Goal: Task Accomplishment & Management: Manage account settings

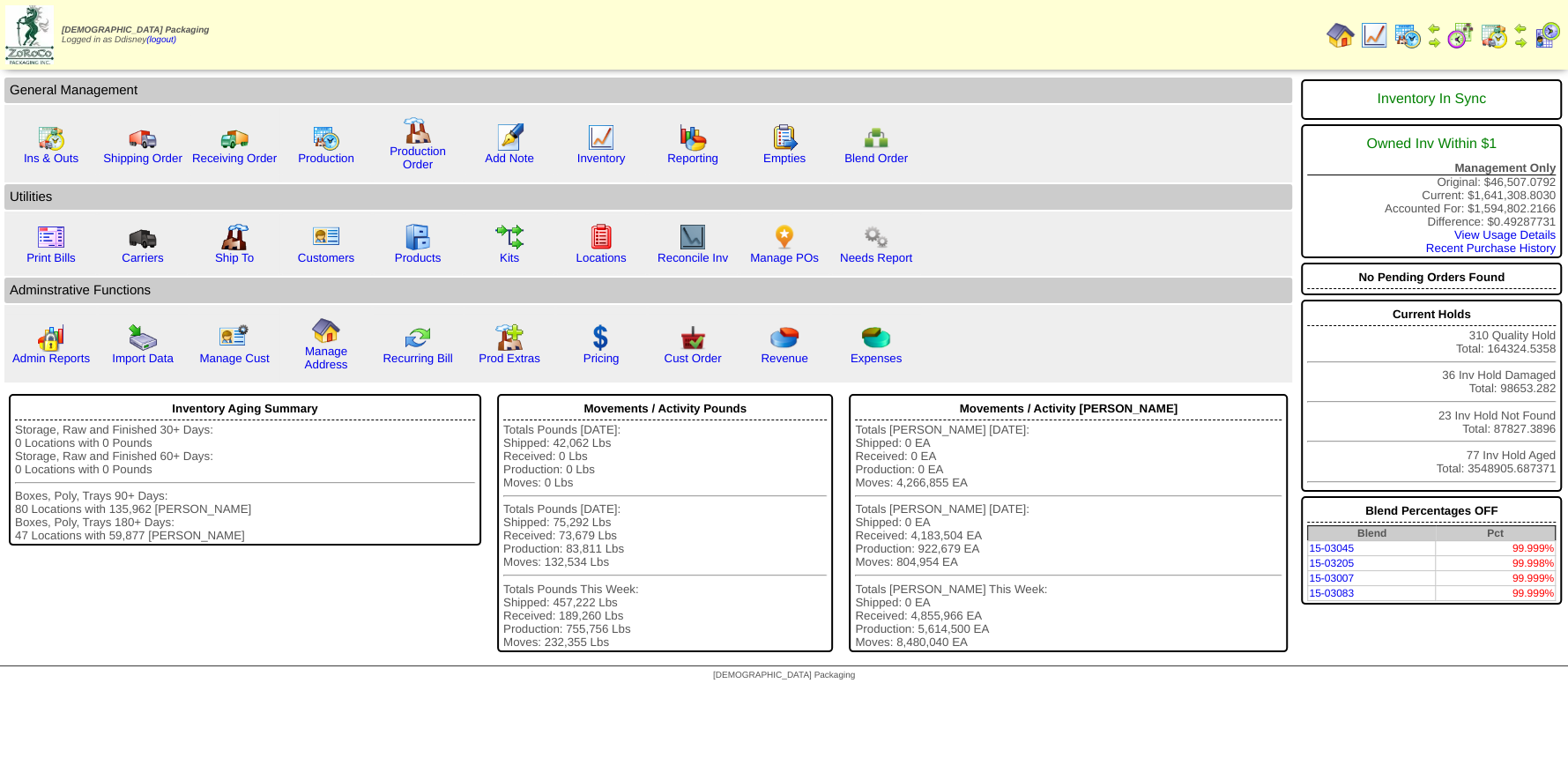
click at [1374, 40] on img at bounding box center [1374, 35] width 28 height 28
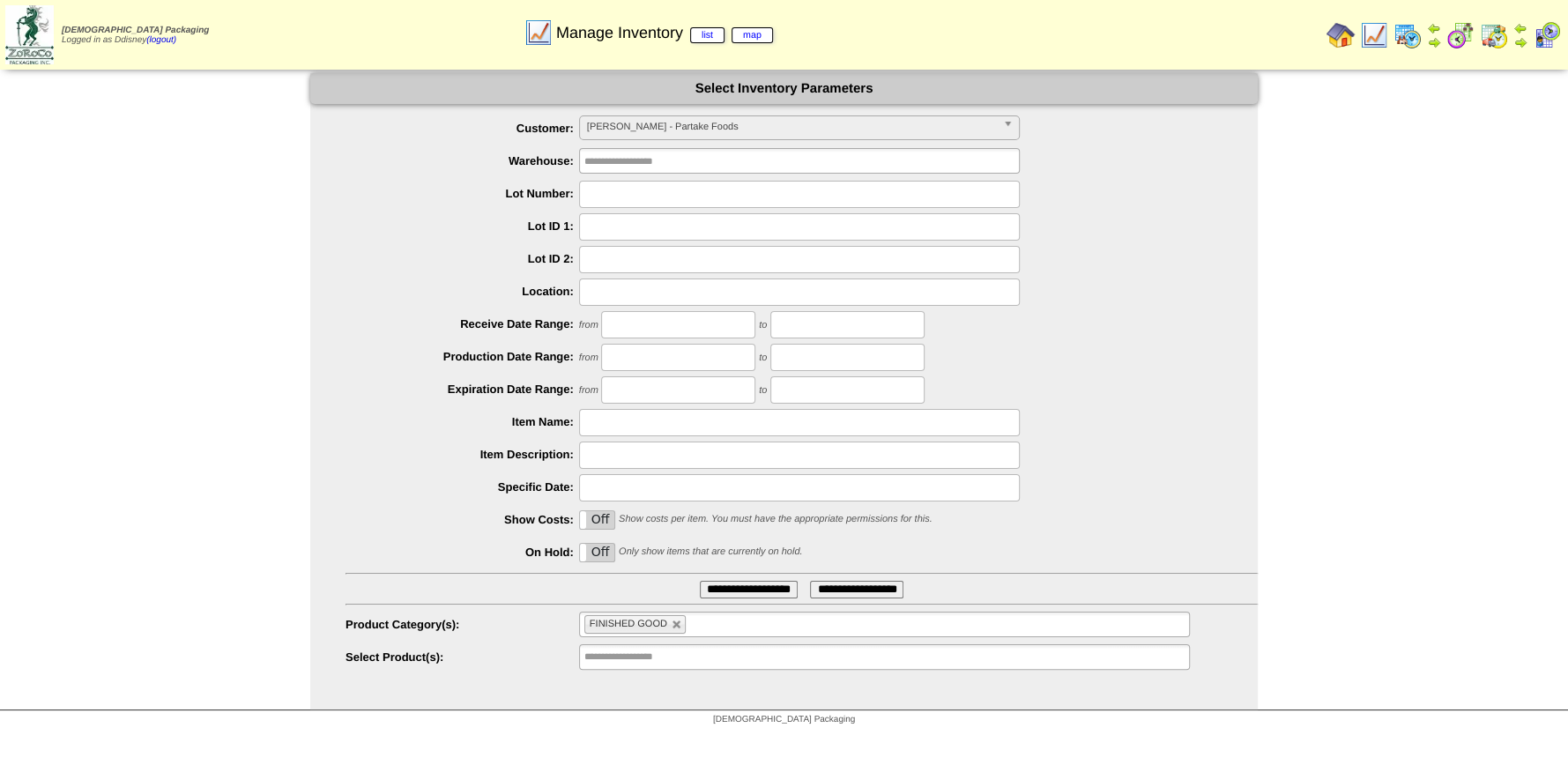
scroll to position [176, 0]
click at [677, 130] on span "[PERSON_NAME] - Partake Foods" at bounding box center [791, 127] width 409 height 21
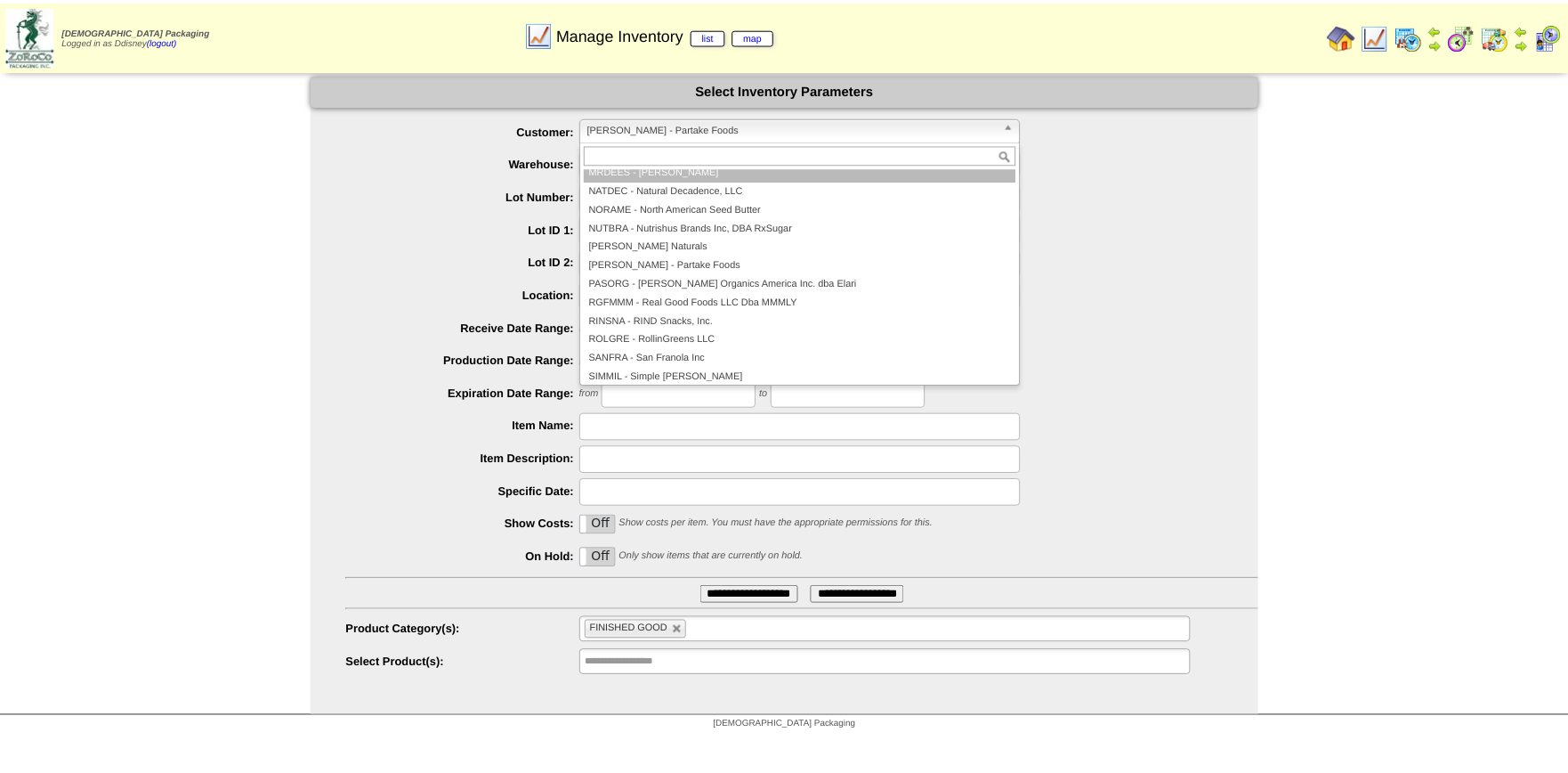
scroll to position [0, 0]
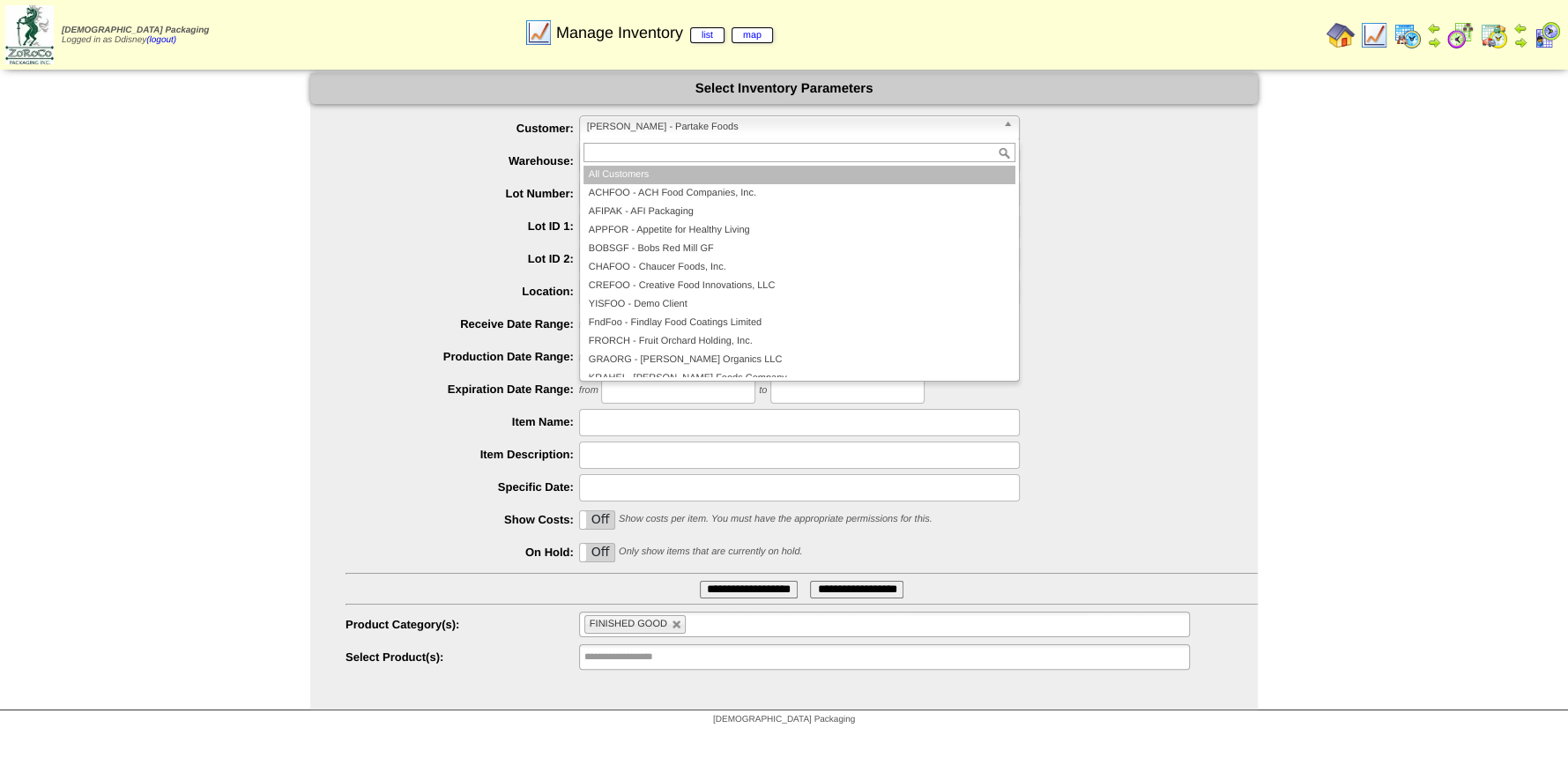
drag, startPoint x: 645, startPoint y: 171, endPoint x: 667, endPoint y: 179, distance: 23.4
click at [646, 171] on li "All Customers" at bounding box center [799, 175] width 432 height 19
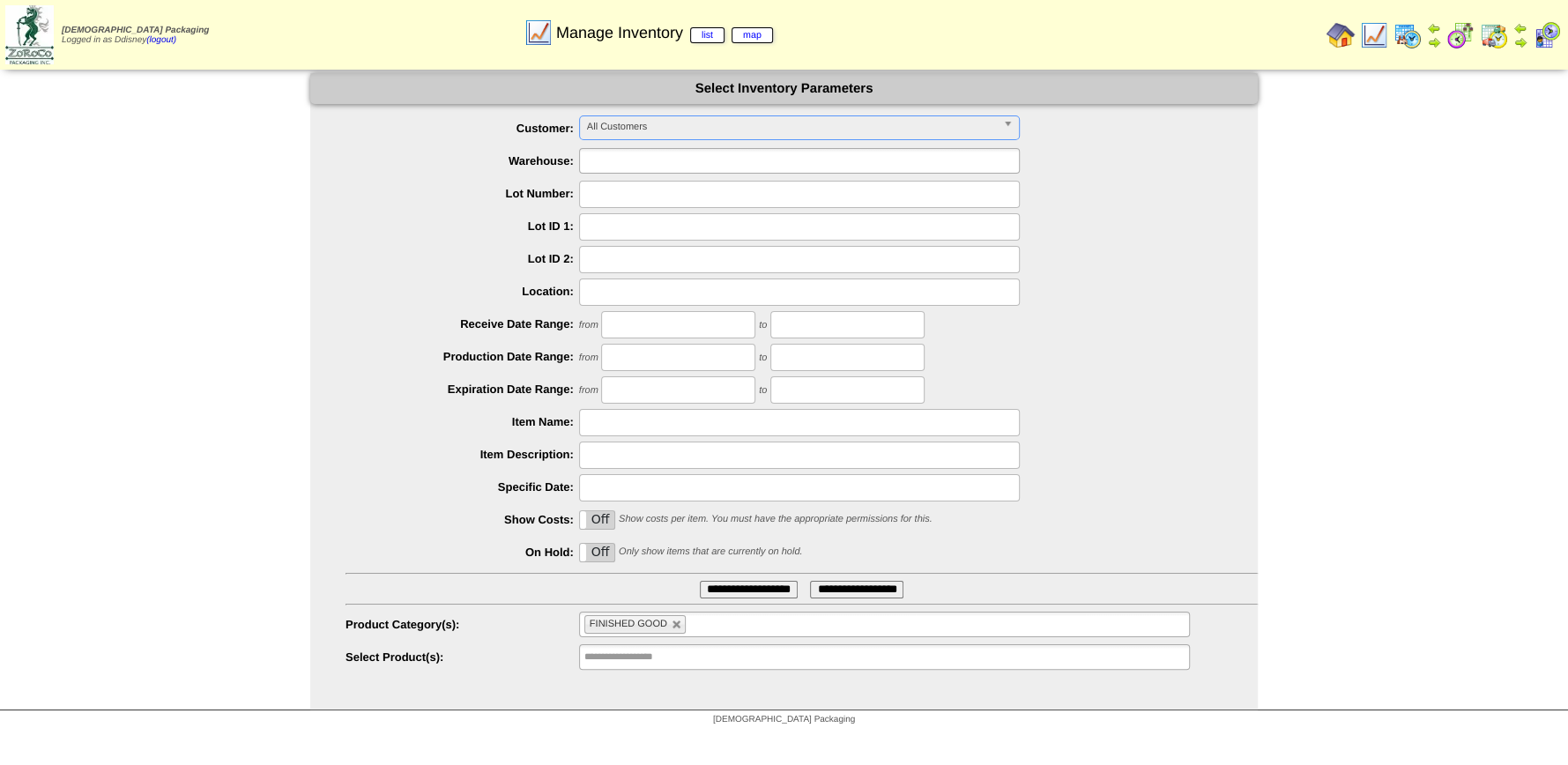
click at [662, 162] on input "text" at bounding box center [640, 161] width 113 height 22
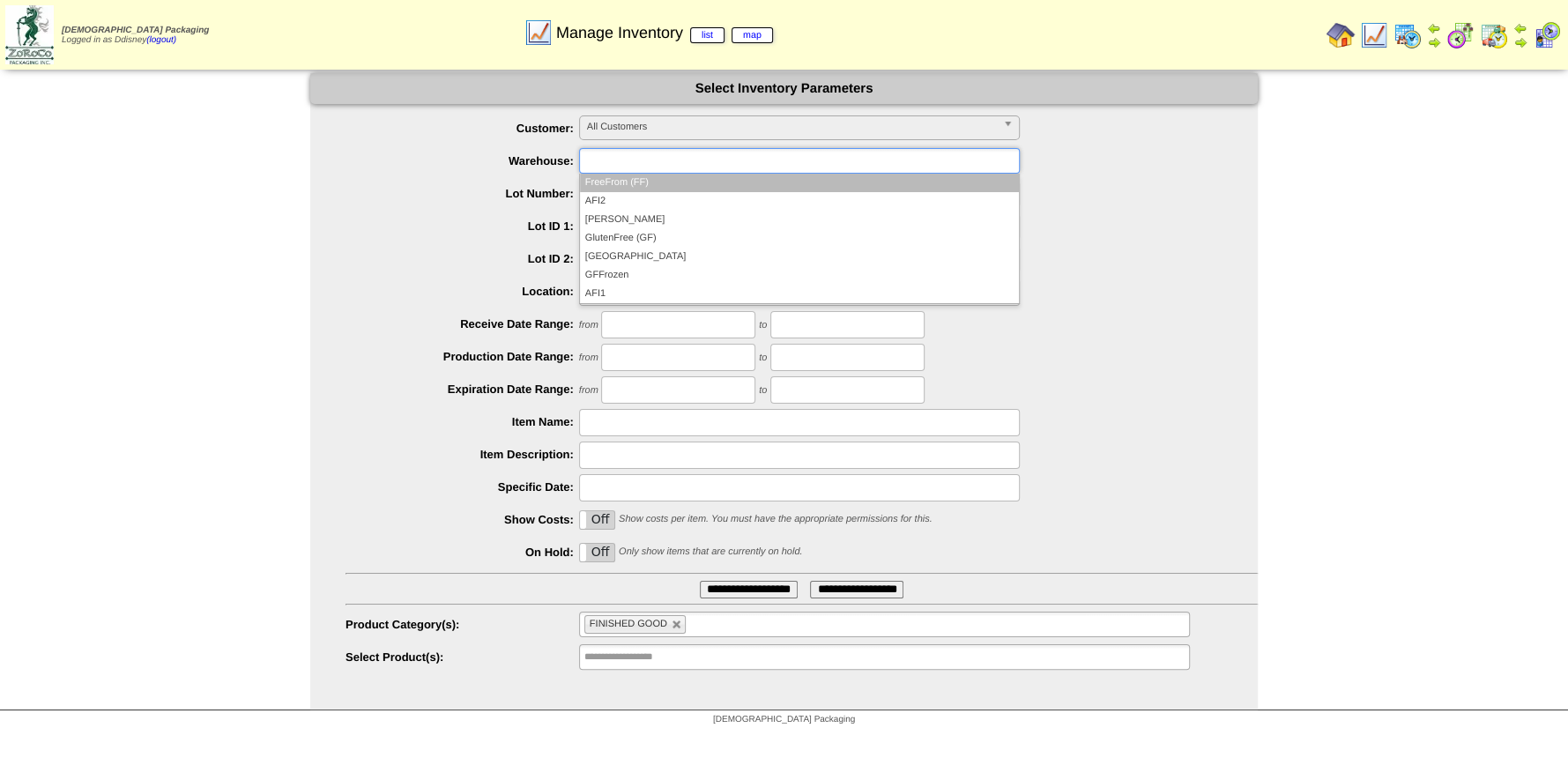
click at [642, 185] on li "FreeFrom (FF)" at bounding box center [799, 183] width 439 height 19
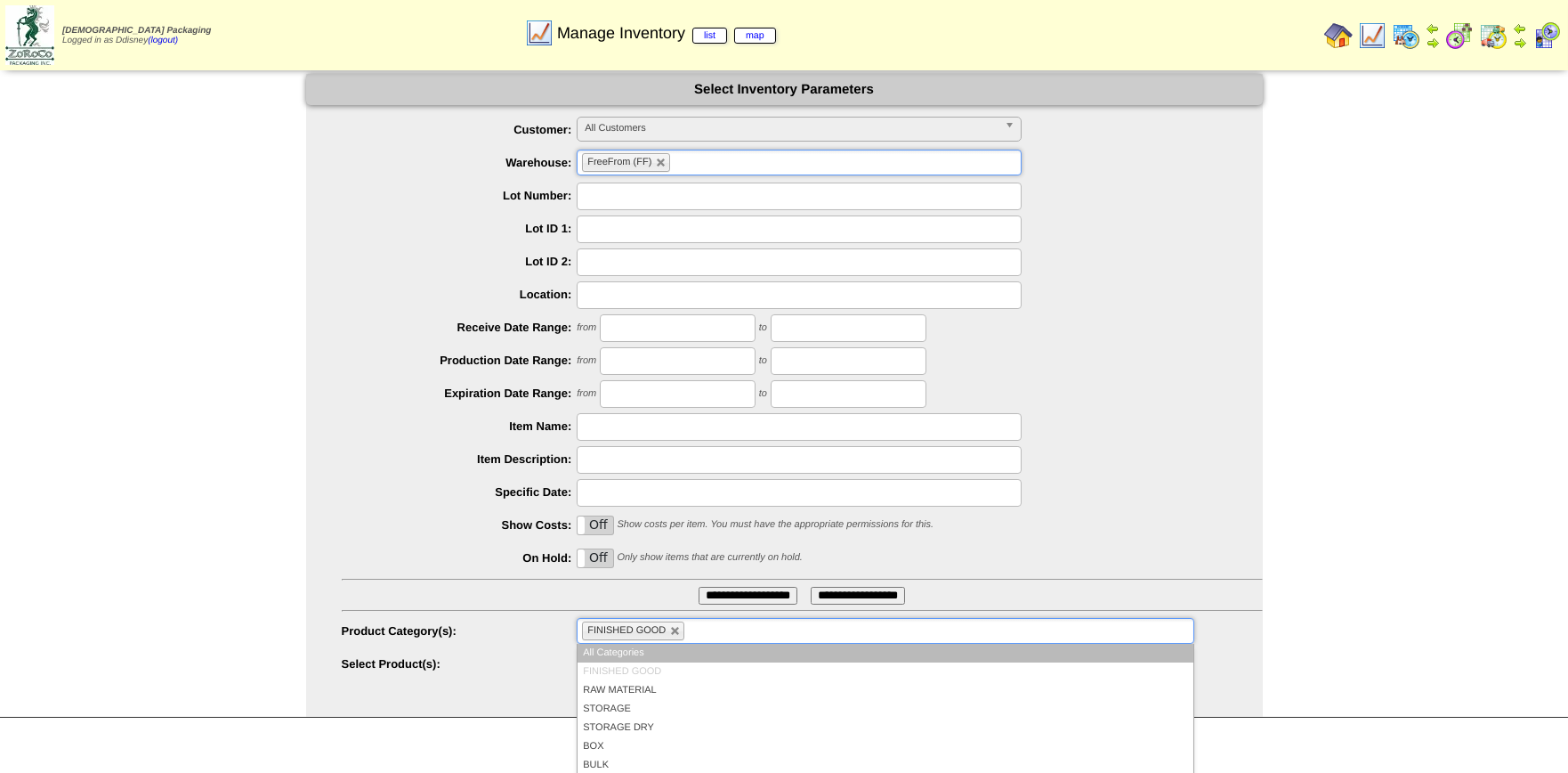
click at [690, 628] on ul "FINISHED GOOD" at bounding box center [885, 630] width 616 height 25
click at [674, 629] on link at bounding box center [675, 631] width 10 height 10
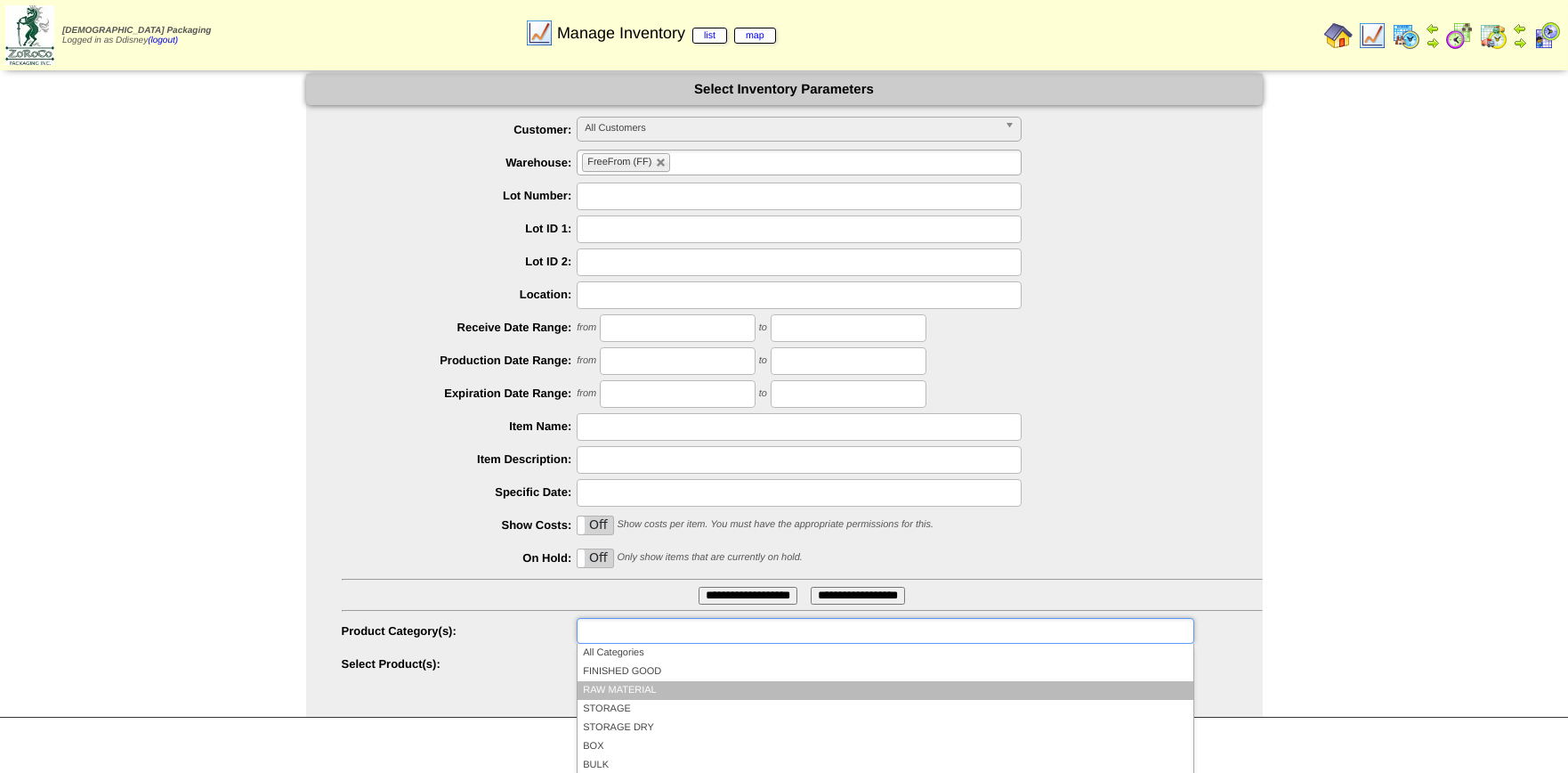
click at [654, 688] on li "RAW MATERIAL" at bounding box center [885, 690] width 615 height 19
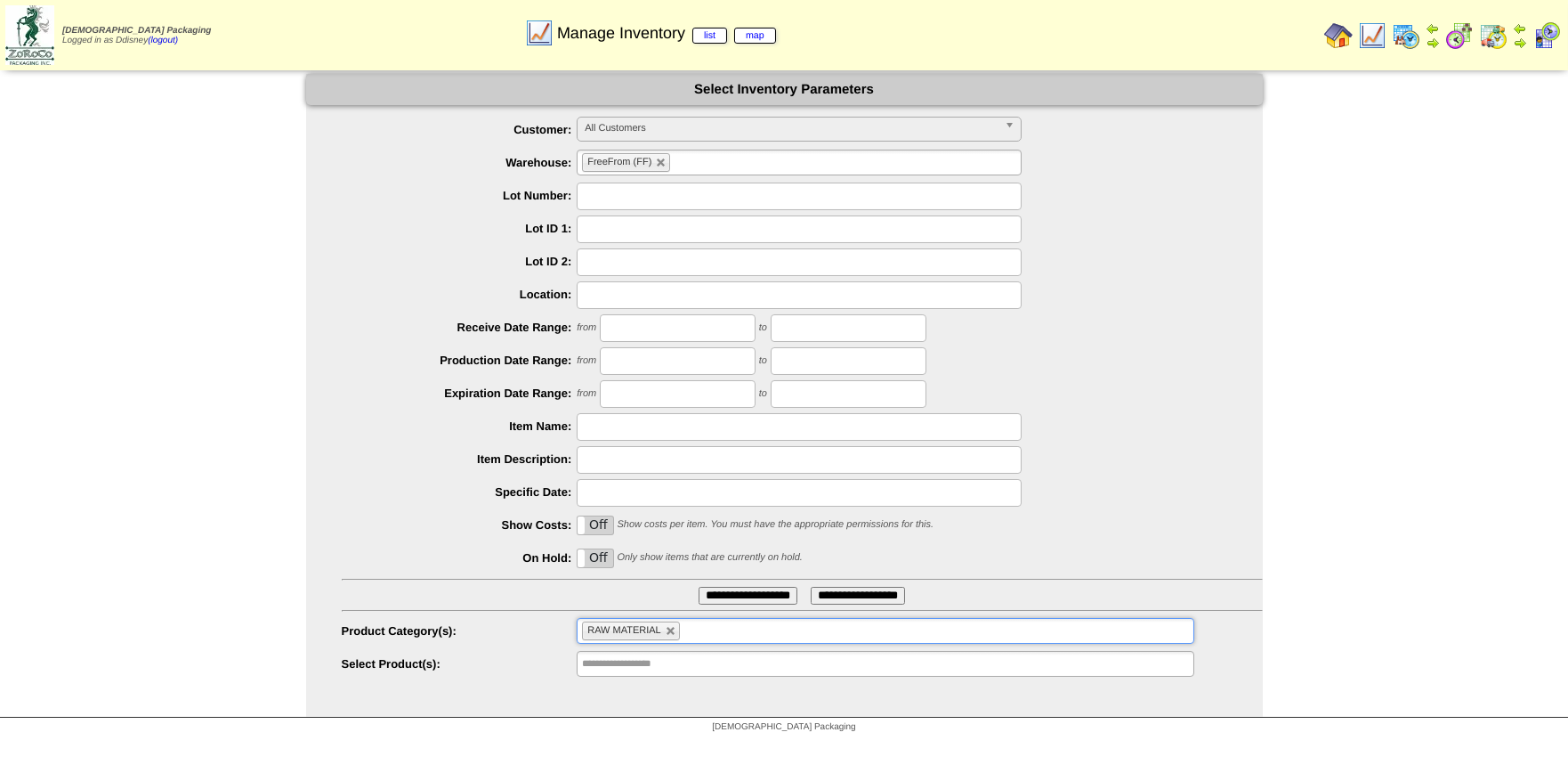
click at [730, 592] on input "**********" at bounding box center [747, 595] width 99 height 18
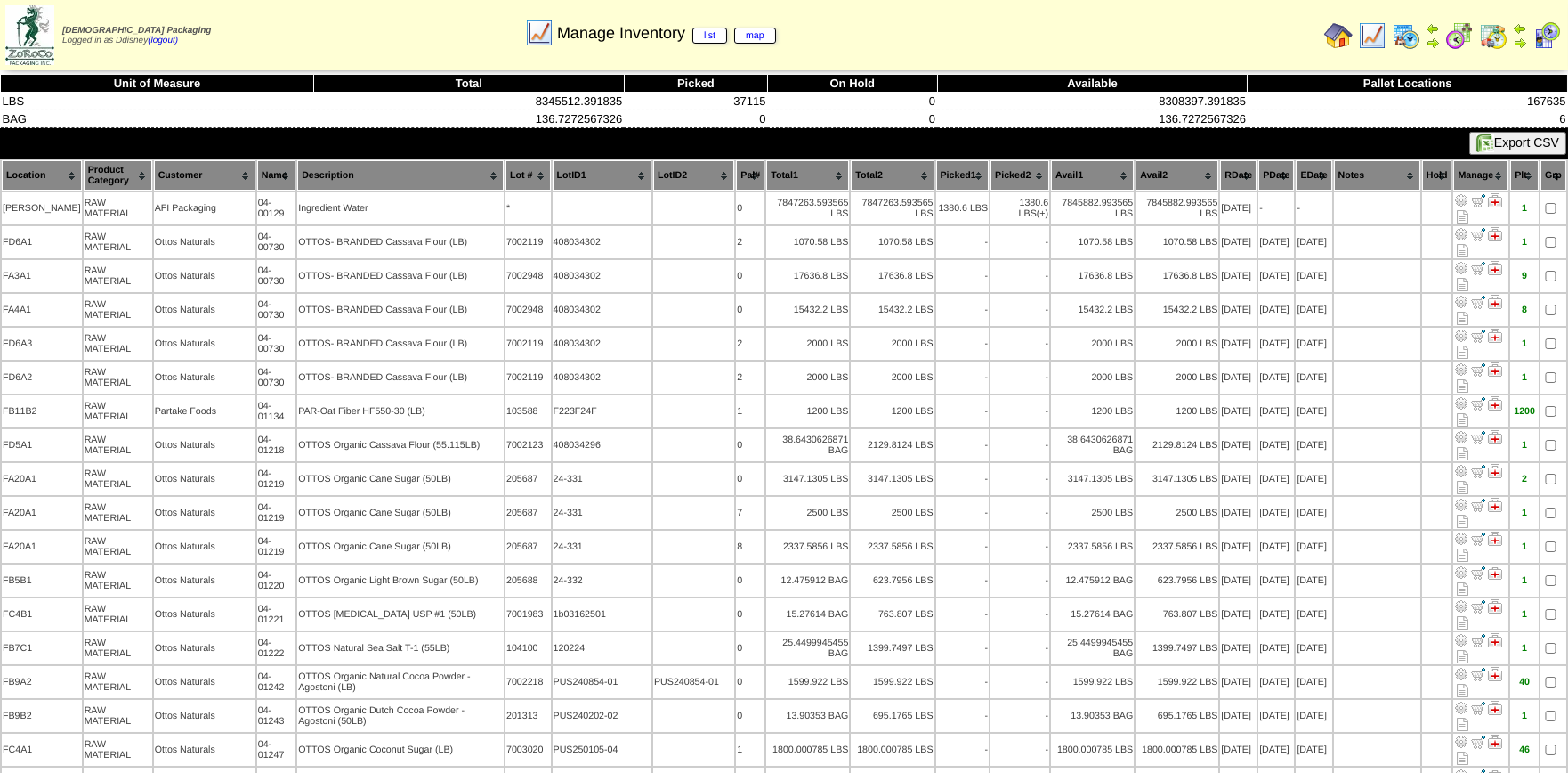
click at [1532, 139] on button "Export CSV" at bounding box center [1517, 143] width 97 height 24
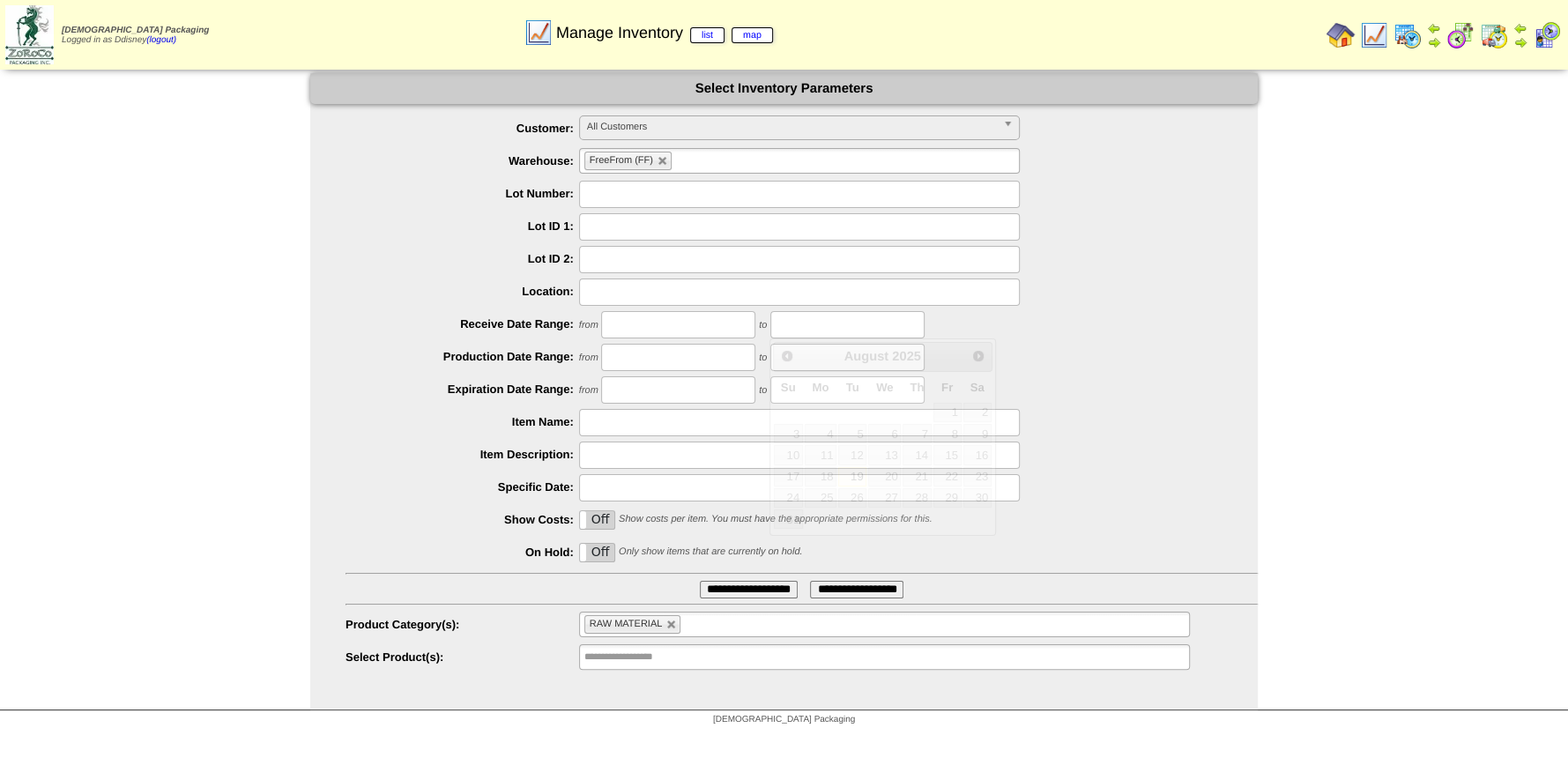
click at [805, 327] on input "text" at bounding box center [846, 324] width 154 height 27
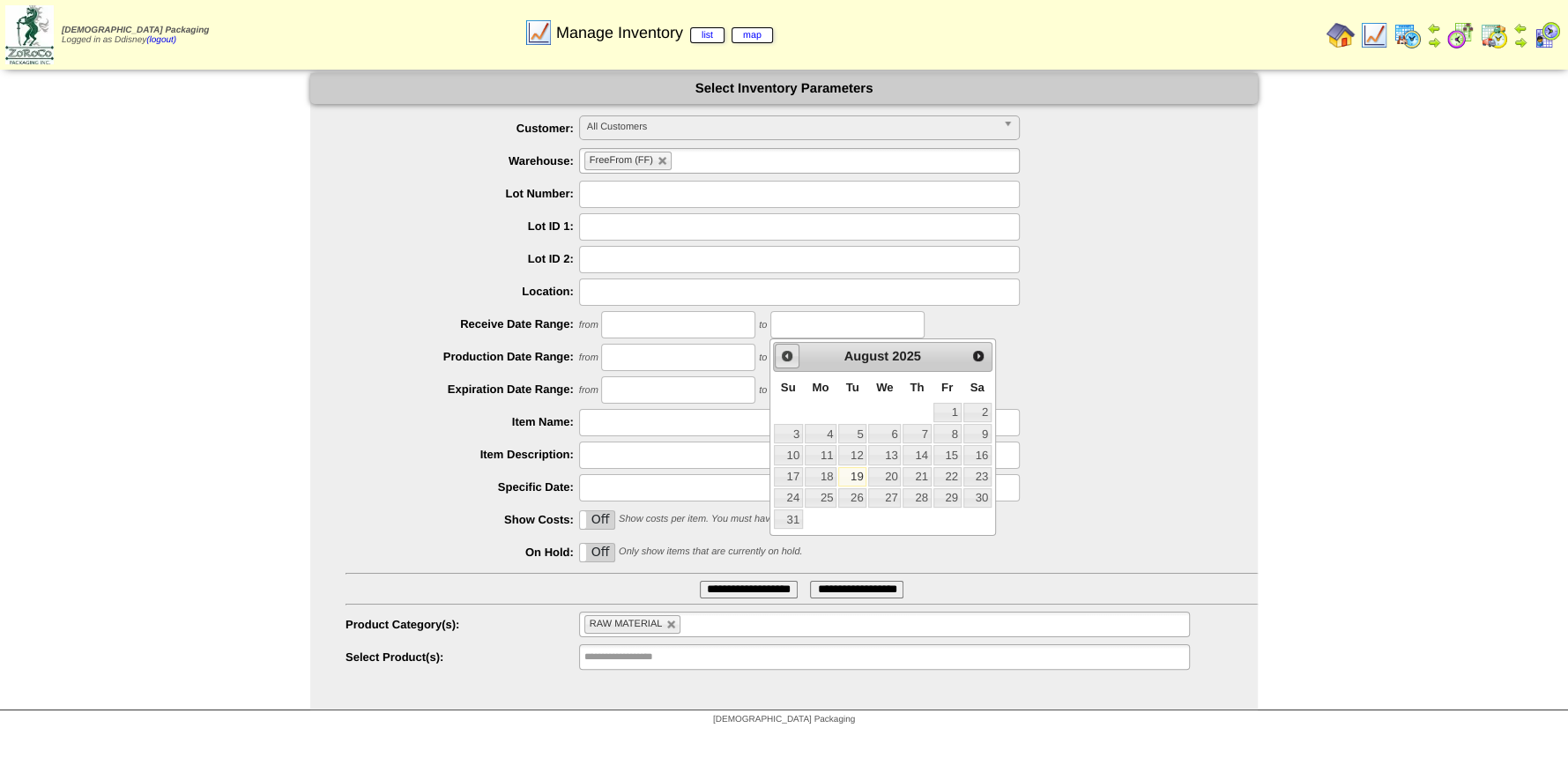
click at [789, 354] on span "Prev" at bounding box center [787, 355] width 14 height 14
click at [790, 353] on span "Prev" at bounding box center [787, 355] width 14 height 14
click at [819, 471] on link "19" at bounding box center [820, 476] width 32 height 20
type input "**********"
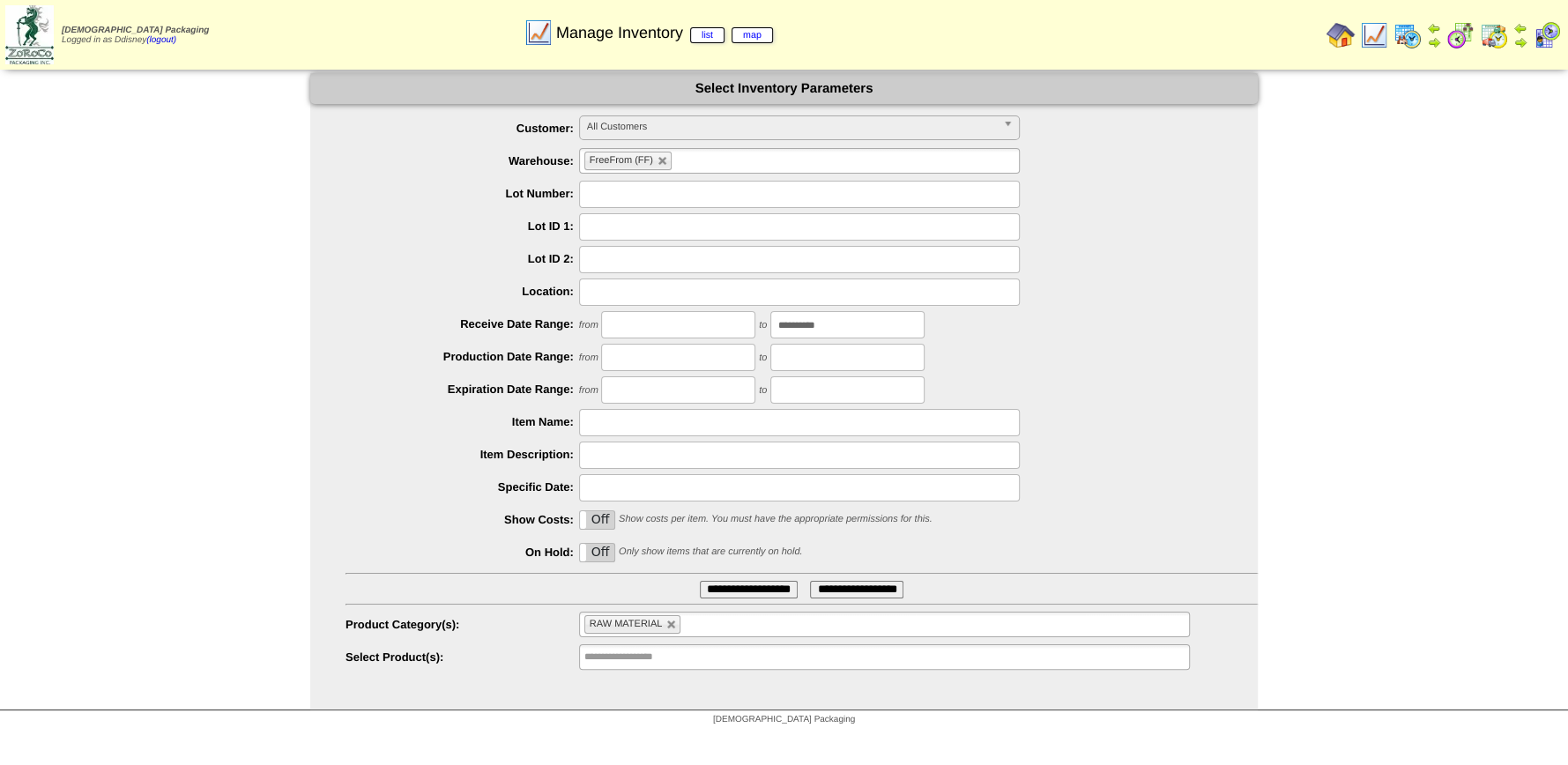
click at [679, 328] on input "text" at bounding box center [678, 324] width 154 height 27
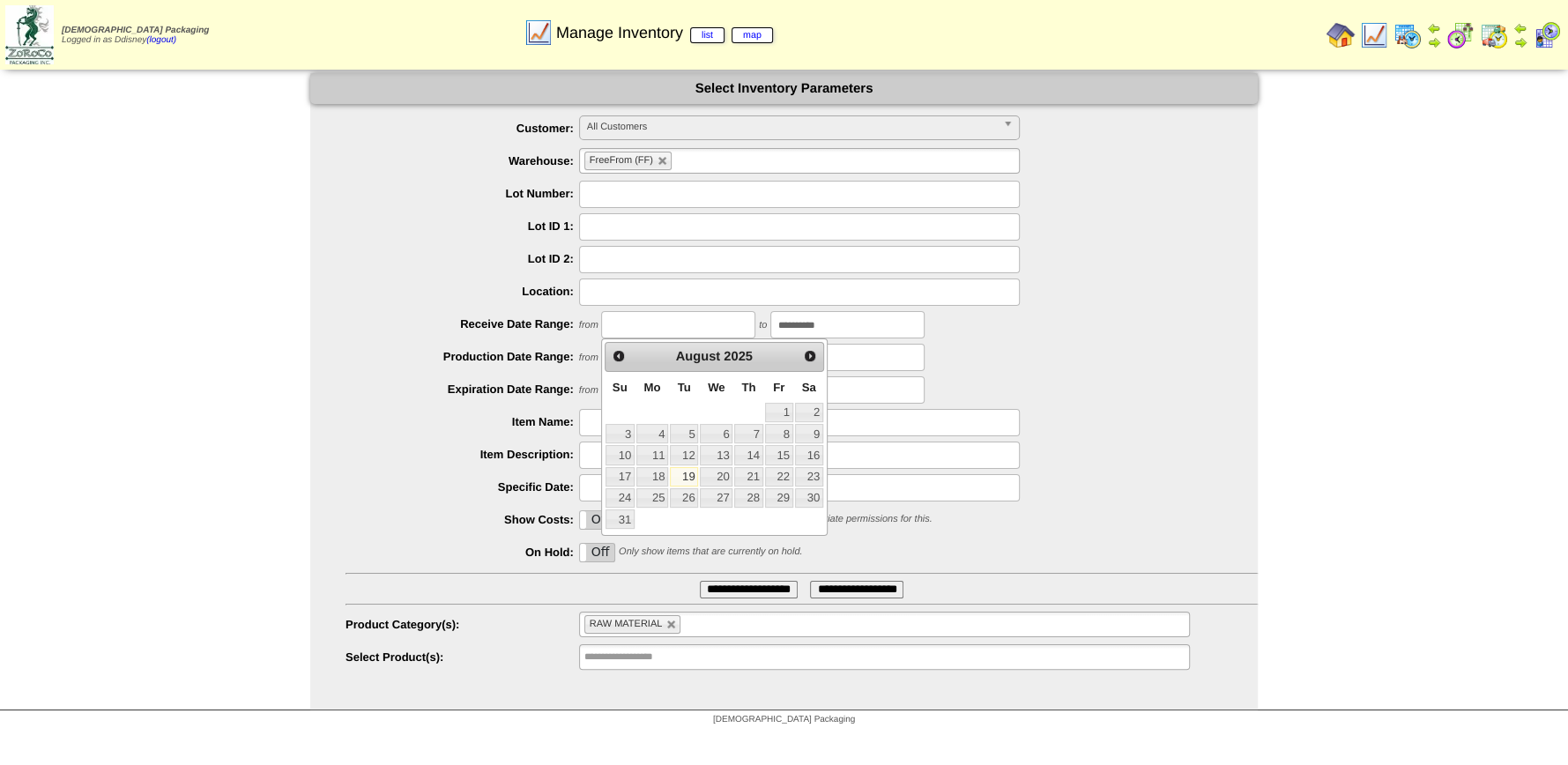
drag, startPoint x: 692, startPoint y: 471, endPoint x: 694, endPoint y: 410, distance: 61.0
click at [693, 469] on link "19" at bounding box center [683, 476] width 28 height 20
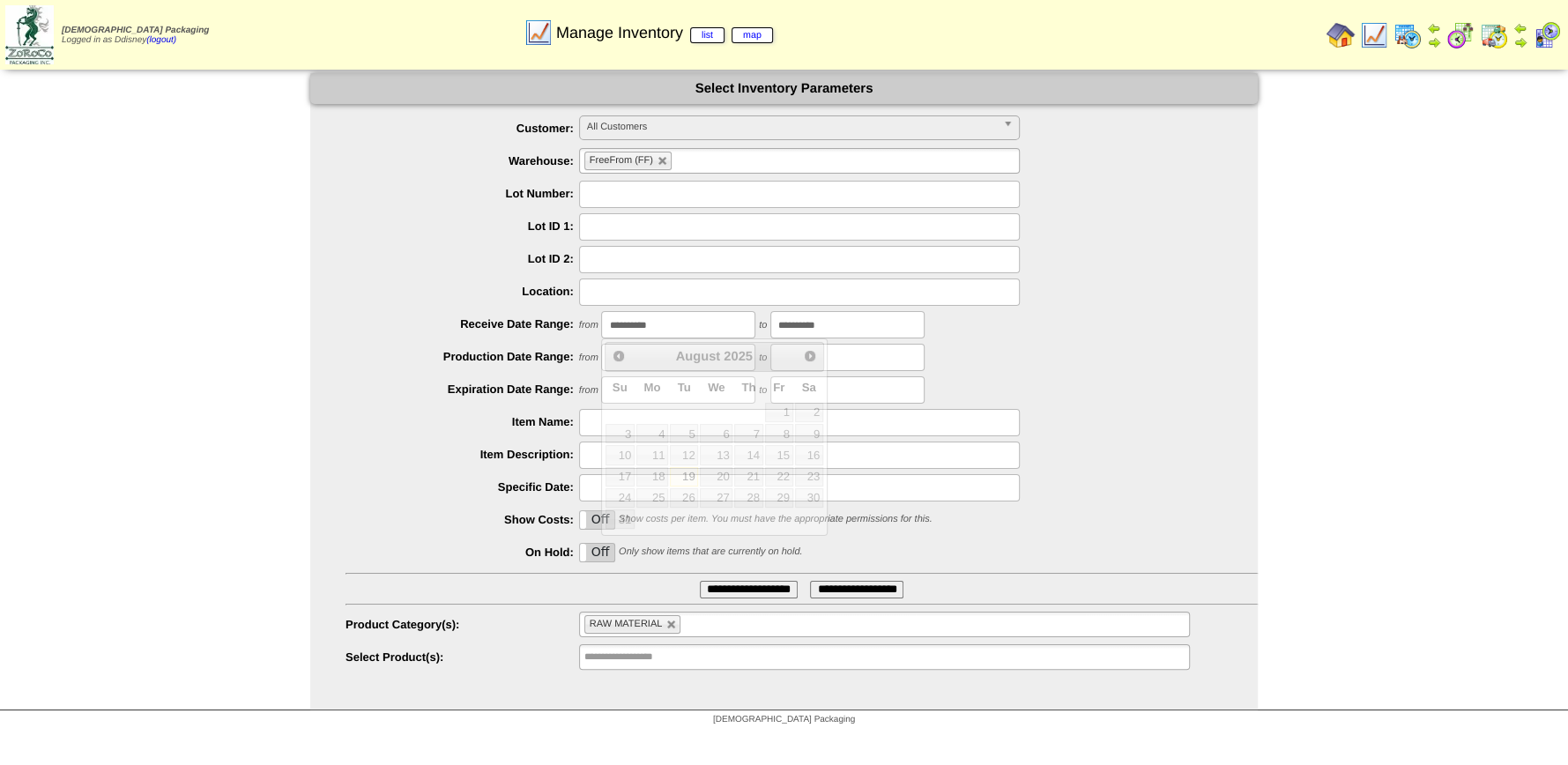
click at [674, 328] on input "**********" at bounding box center [678, 324] width 154 height 27
type input "**********"
click at [1088, 335] on div "**********" at bounding box center [802, 324] width 912 height 27
click at [769, 590] on input "**********" at bounding box center [749, 589] width 98 height 18
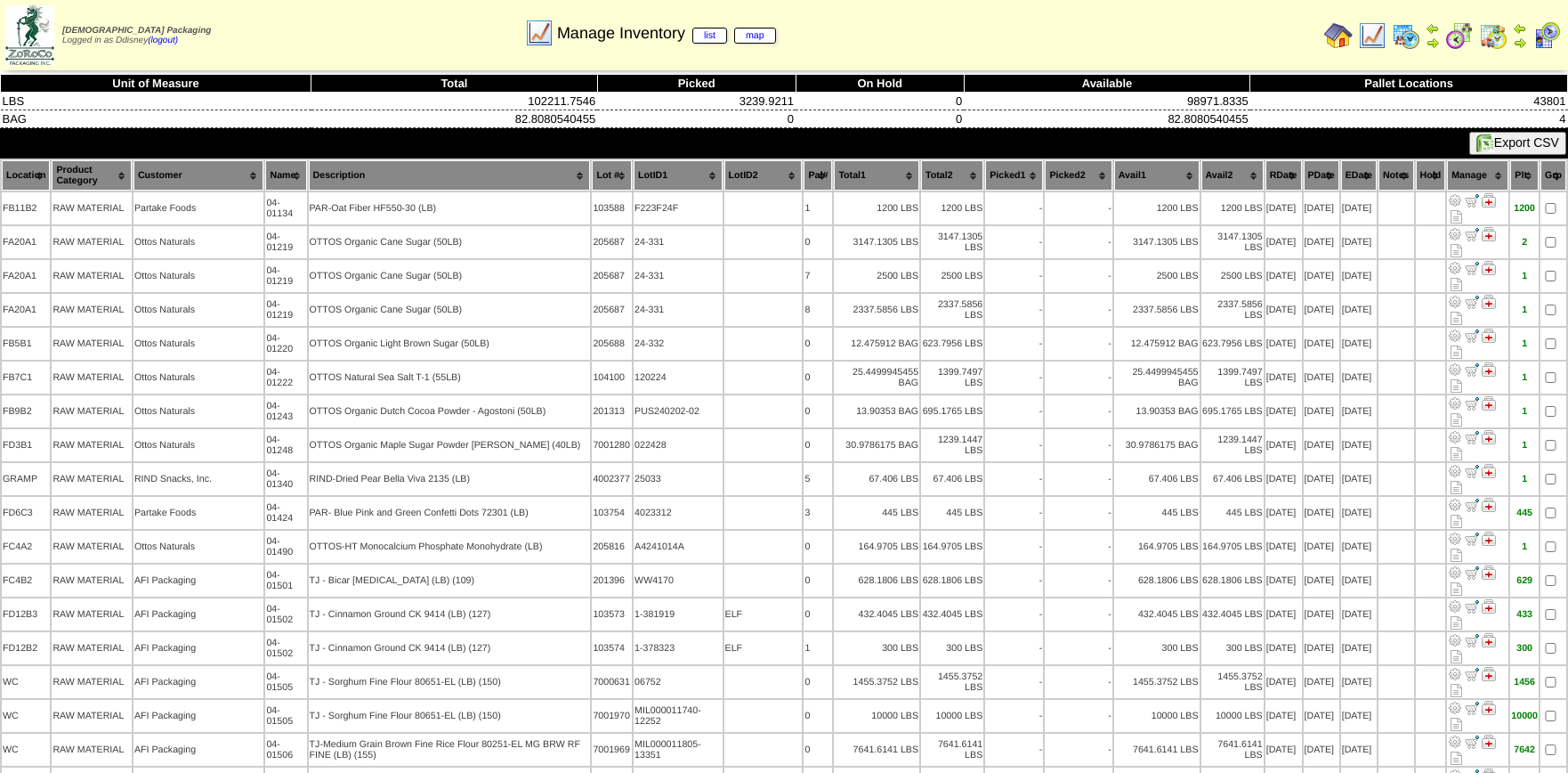
click at [1523, 141] on button "Export CSV" at bounding box center [1517, 143] width 97 height 24
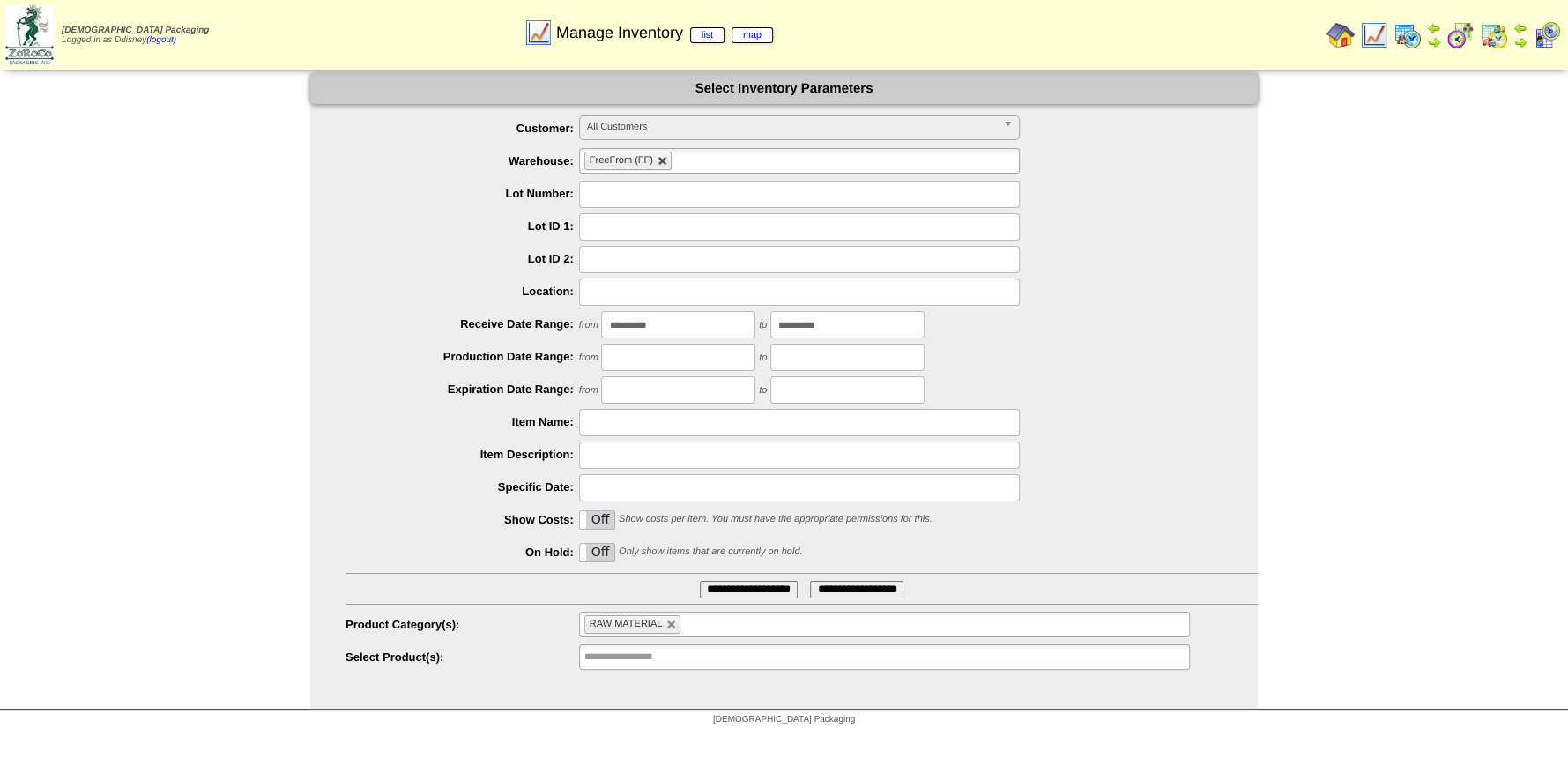
click at [664, 160] on link at bounding box center [662, 160] width 10 height 10
type input "**********"
click at [664, 160] on input "text" at bounding box center [640, 161] width 113 height 22
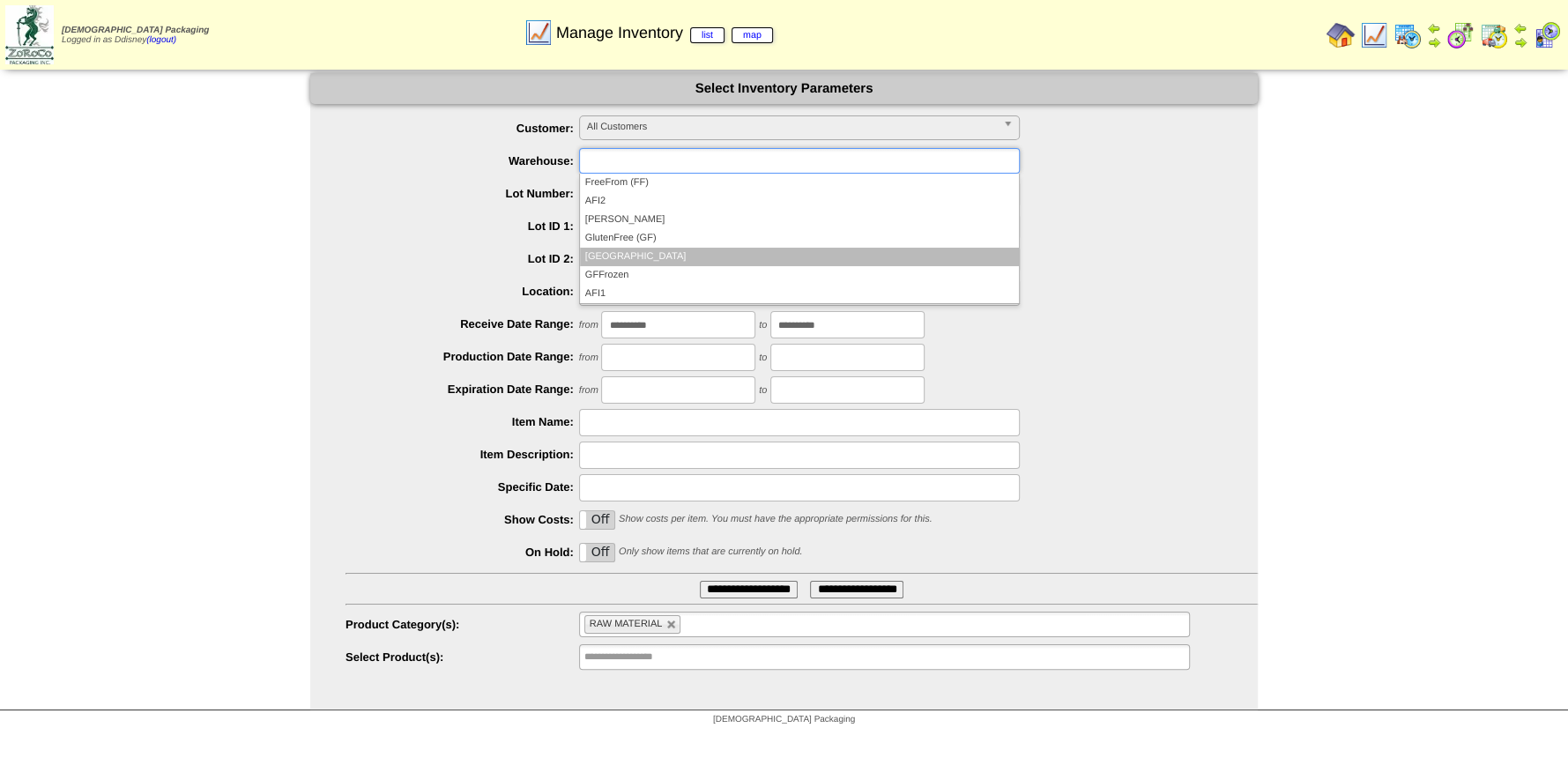
click at [639, 253] on li "North Ranch" at bounding box center [799, 257] width 439 height 19
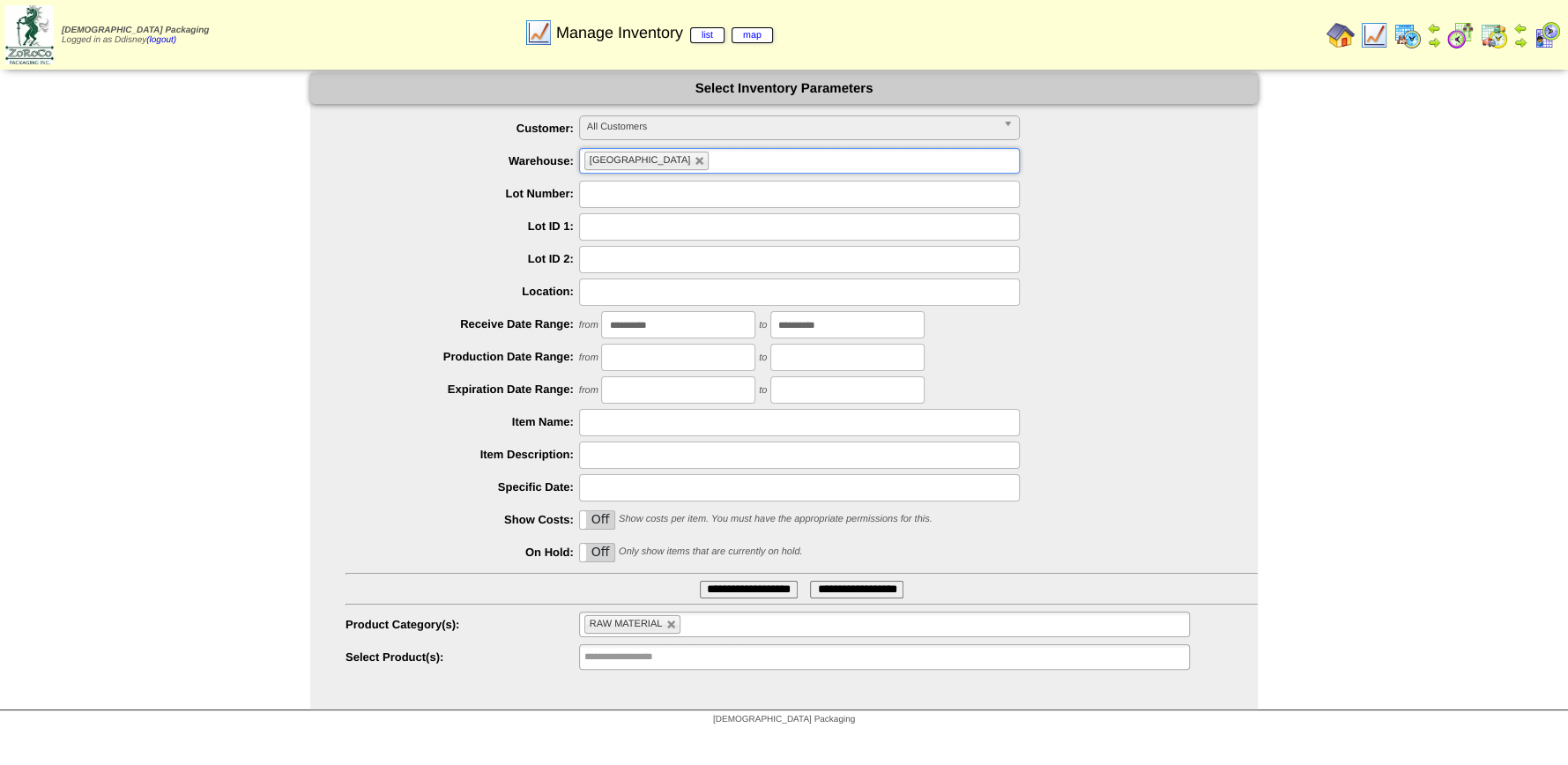
click at [1190, 301] on div at bounding box center [802, 292] width 912 height 27
click at [678, 621] on ul "RAW MATERIAL" at bounding box center [884, 623] width 611 height 25
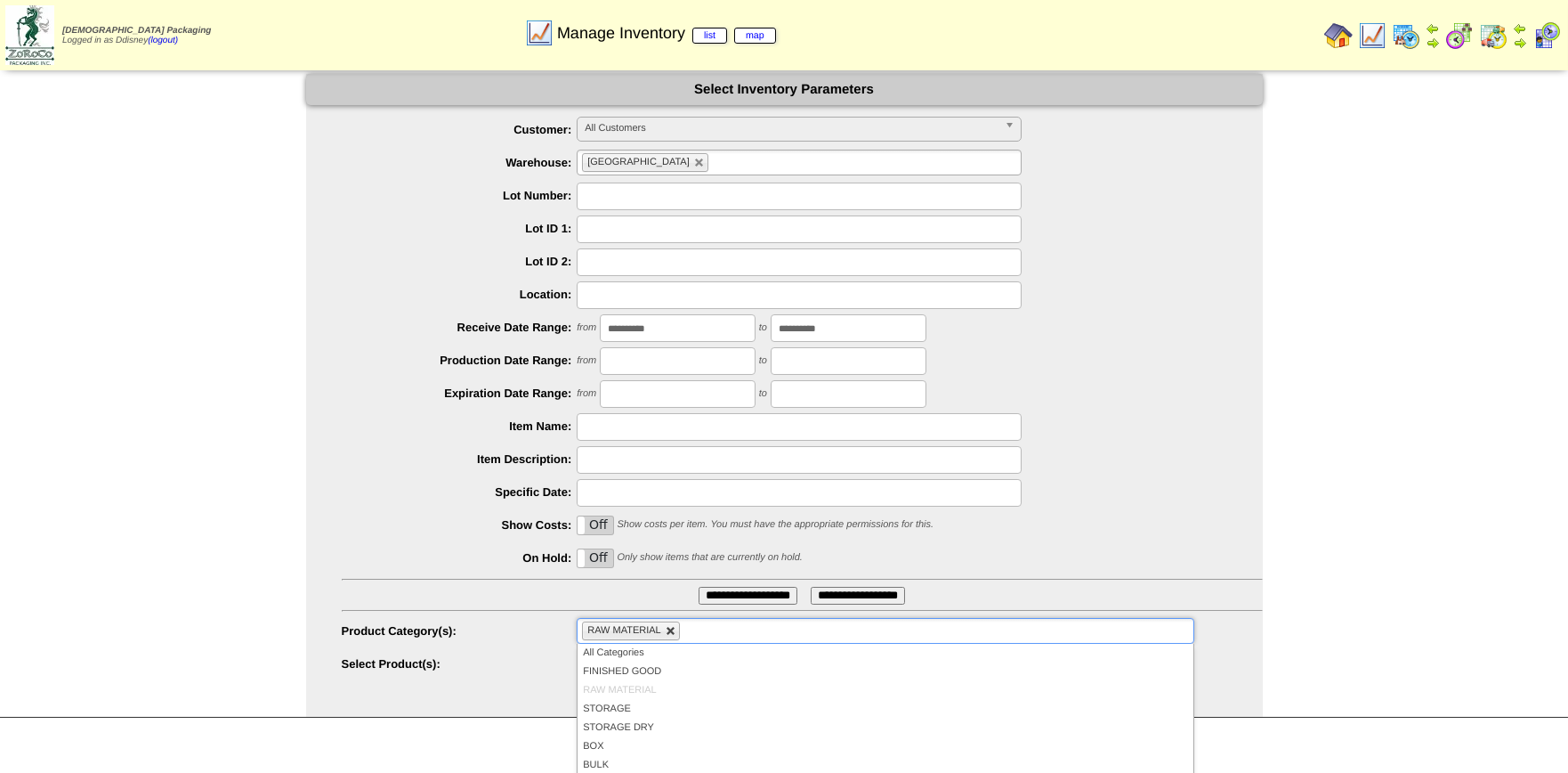
click at [667, 631] on link at bounding box center [670, 631] width 10 height 10
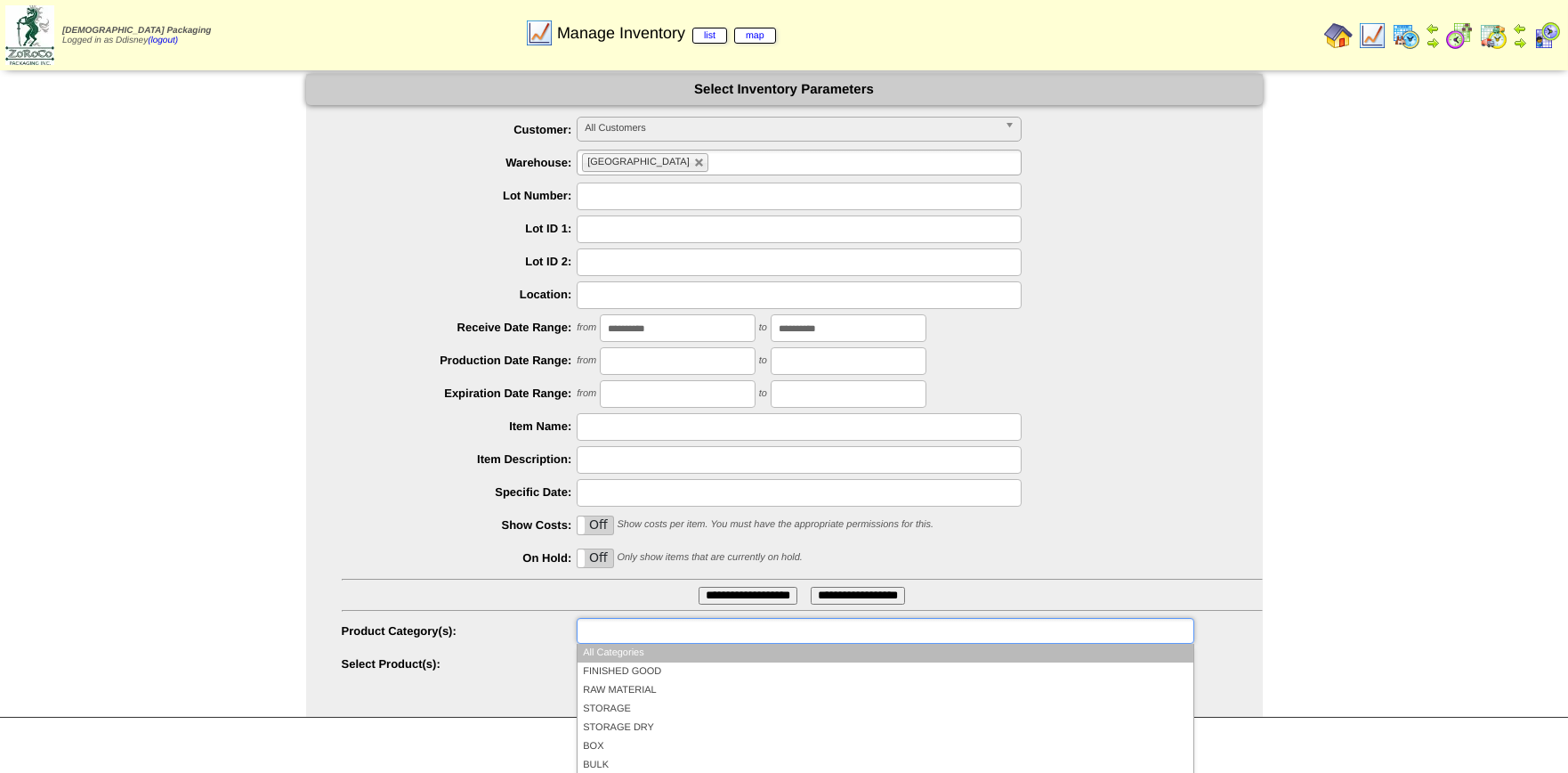
click at [1125, 496] on div at bounding box center [802, 492] width 920 height 27
type input "**********"
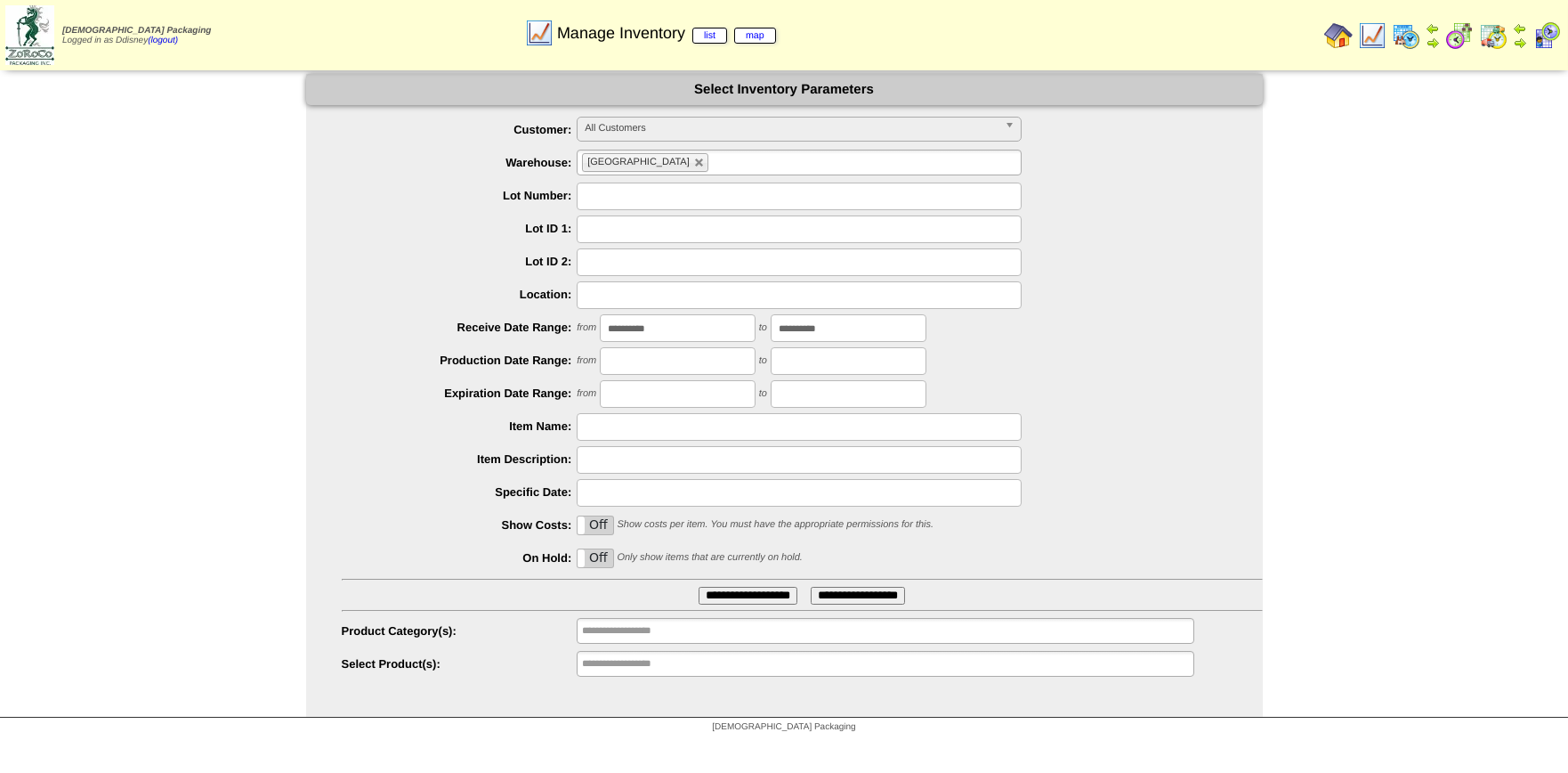
click at [744, 598] on input "**********" at bounding box center [747, 595] width 99 height 18
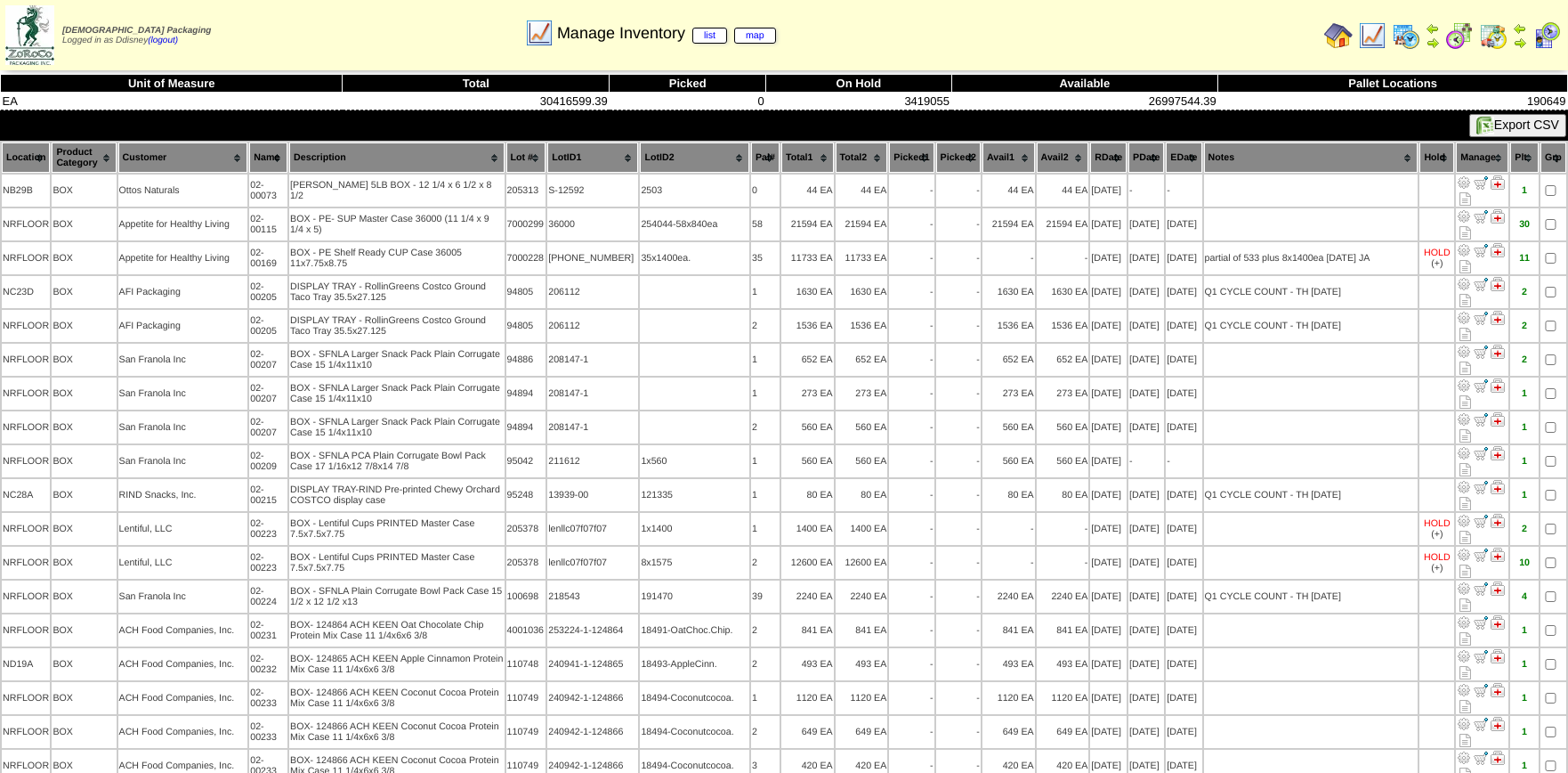
click at [1515, 126] on button "Export CSV" at bounding box center [1517, 125] width 97 height 24
click at [1406, 34] on img at bounding box center [1406, 36] width 28 height 28
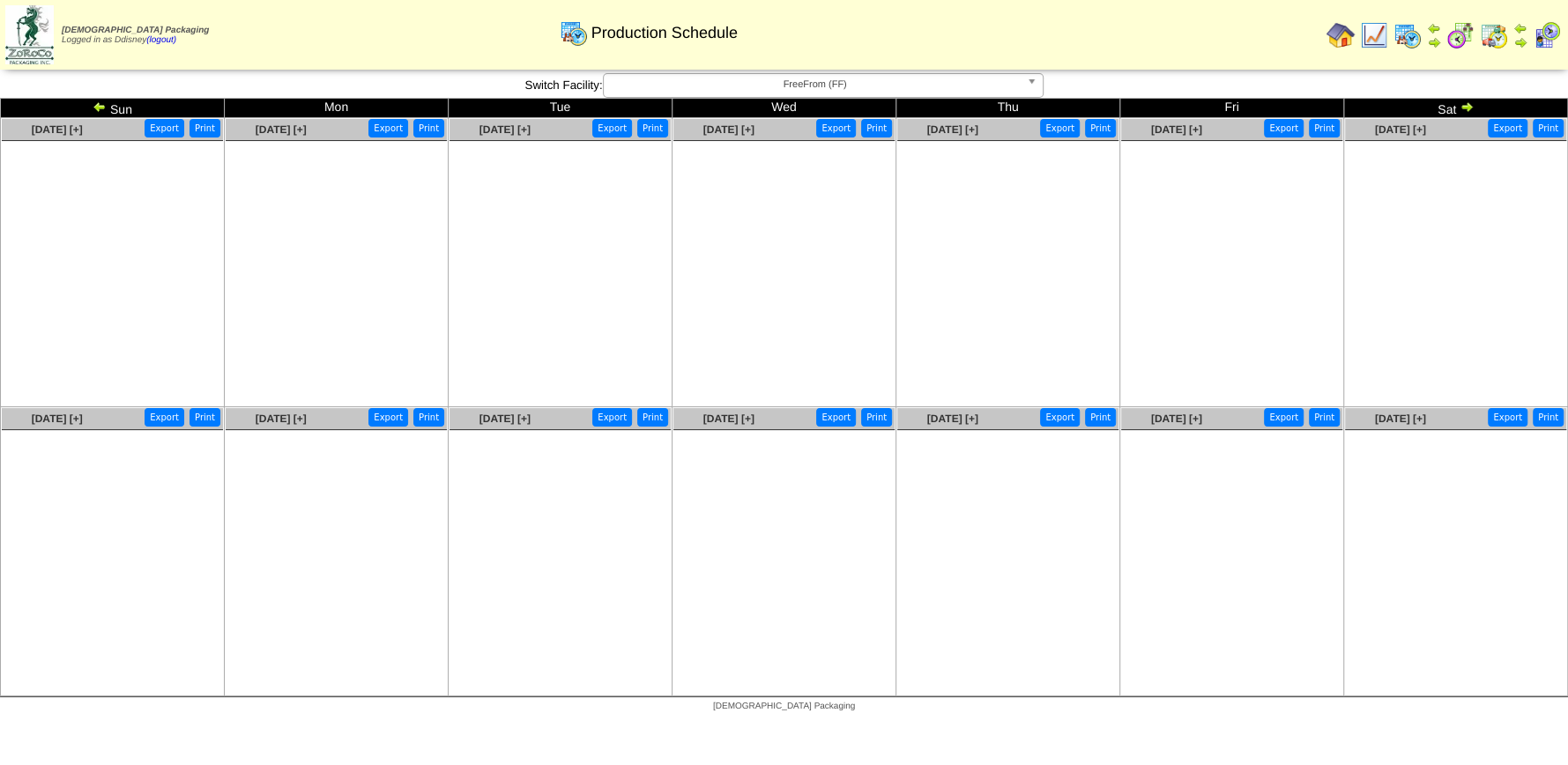
click at [97, 105] on img at bounding box center [99, 106] width 14 height 14
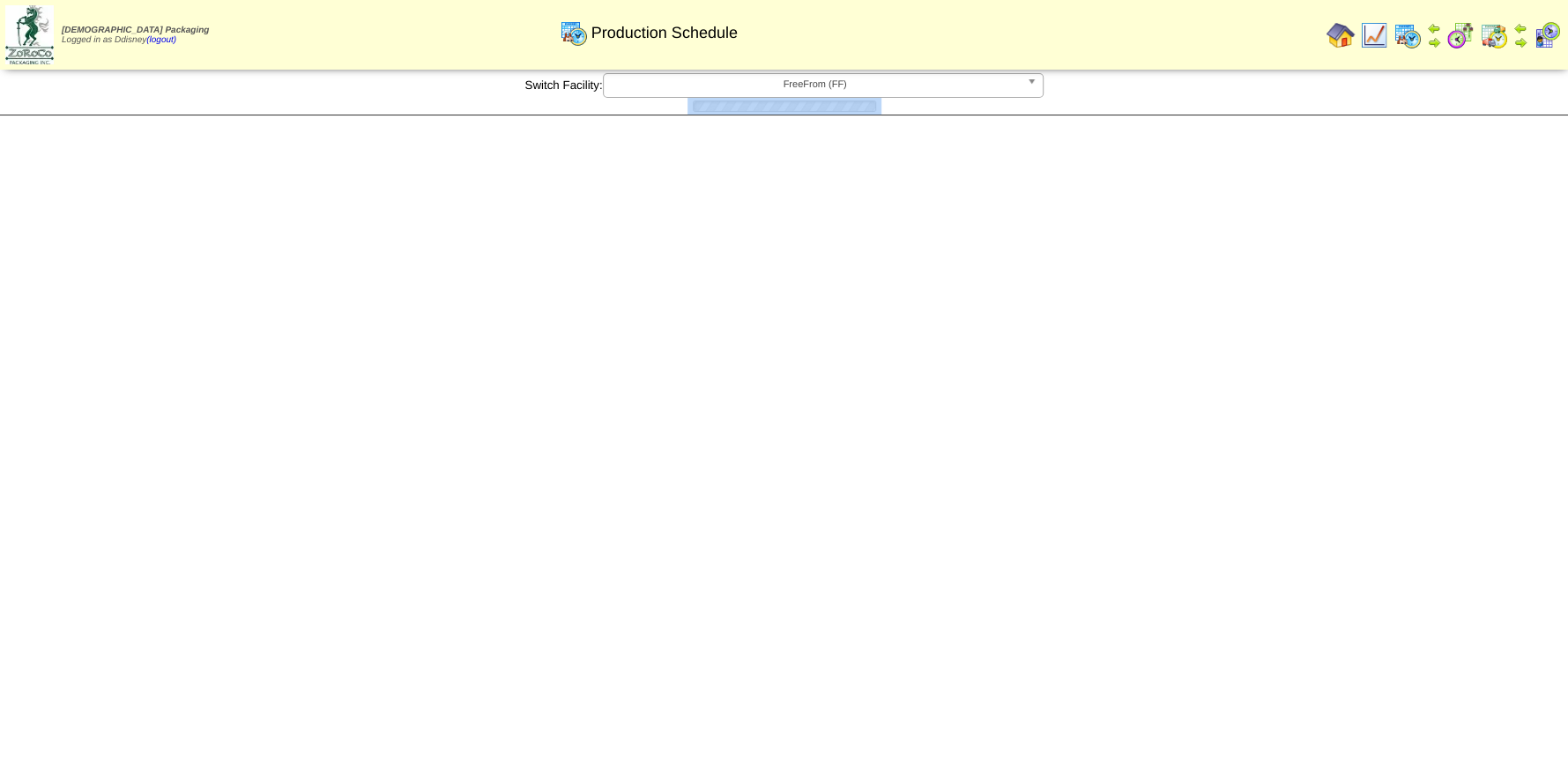
drag, startPoint x: 0, startPoint y: 0, endPoint x: 97, endPoint y: 105, distance: 142.9
click at [97, 105] on div at bounding box center [784, 106] width 1568 height 17
click at [0, 0] on img at bounding box center [0, 0] width 0 height 0
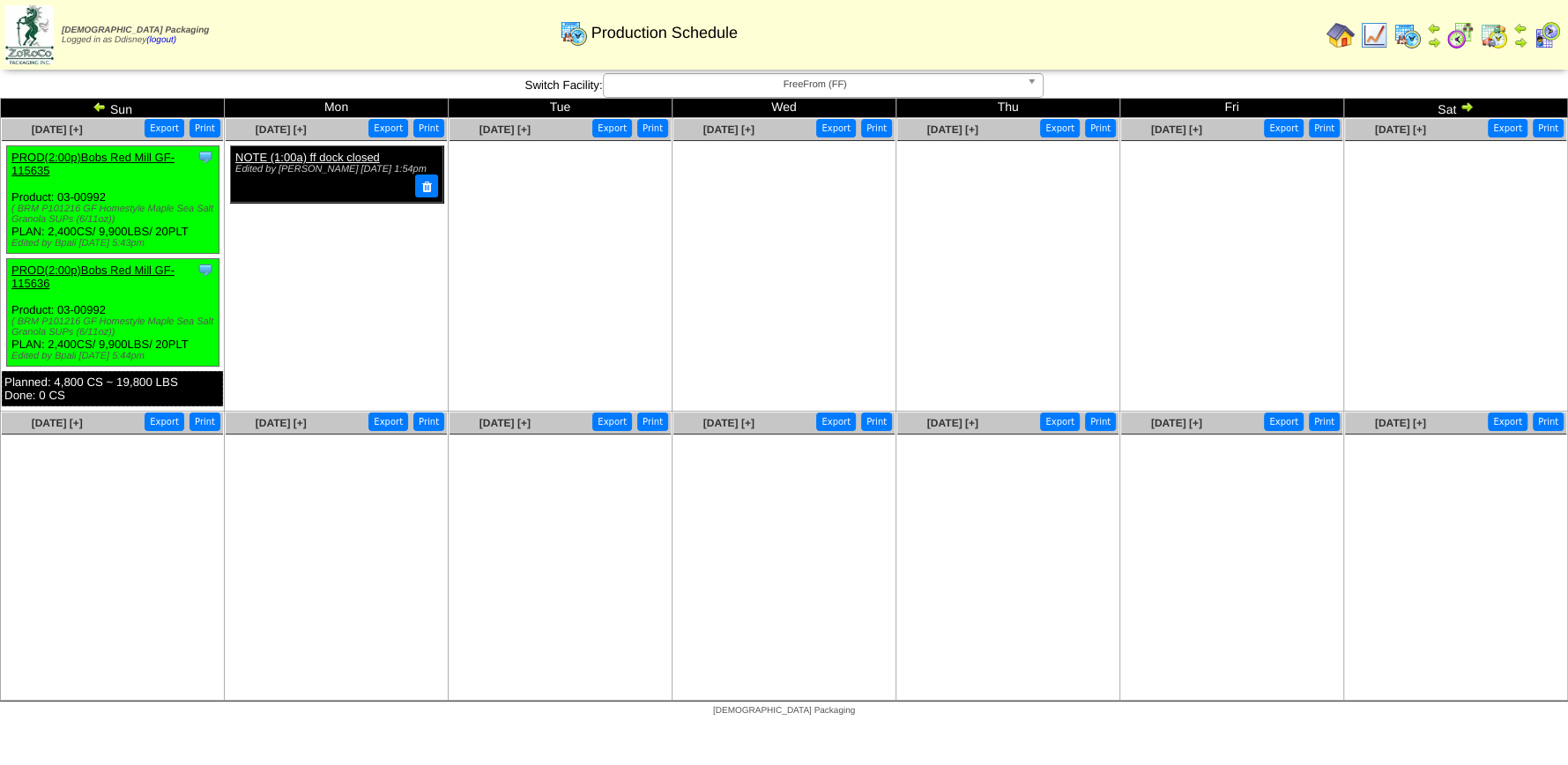
click at [97, 105] on img at bounding box center [99, 106] width 14 height 14
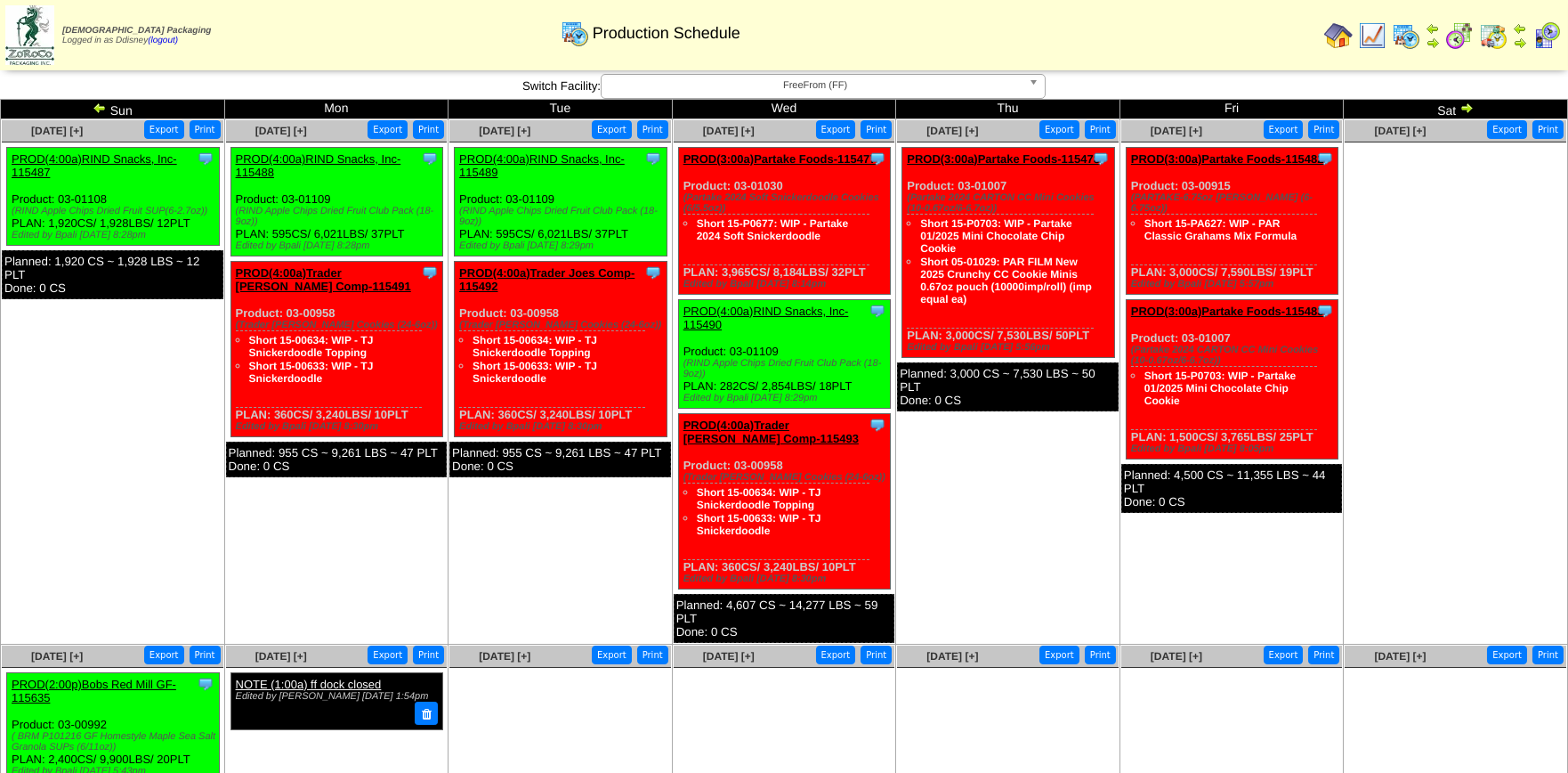
click at [98, 106] on img at bounding box center [99, 107] width 14 height 14
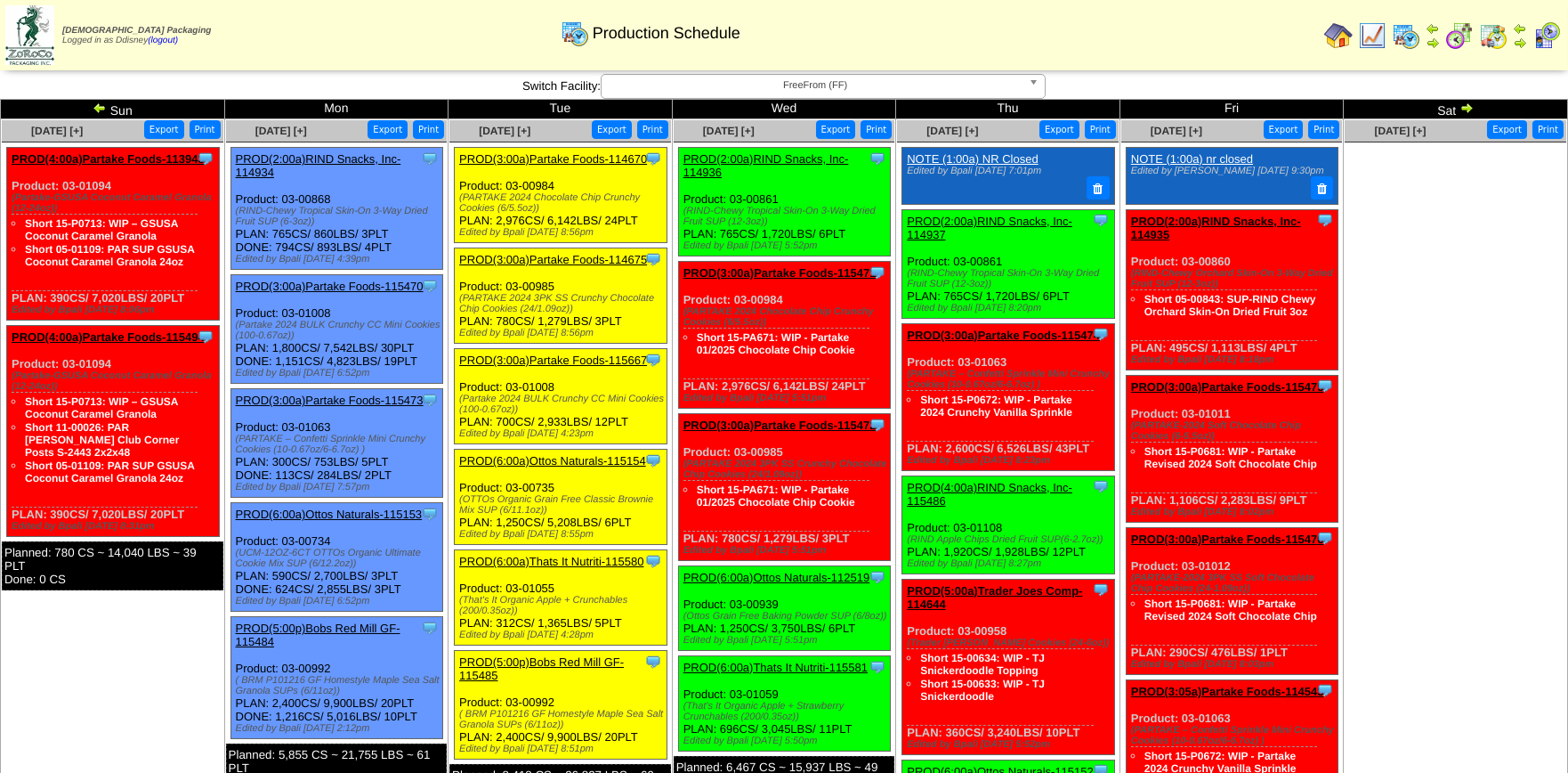
click at [99, 106] on img at bounding box center [99, 107] width 14 height 14
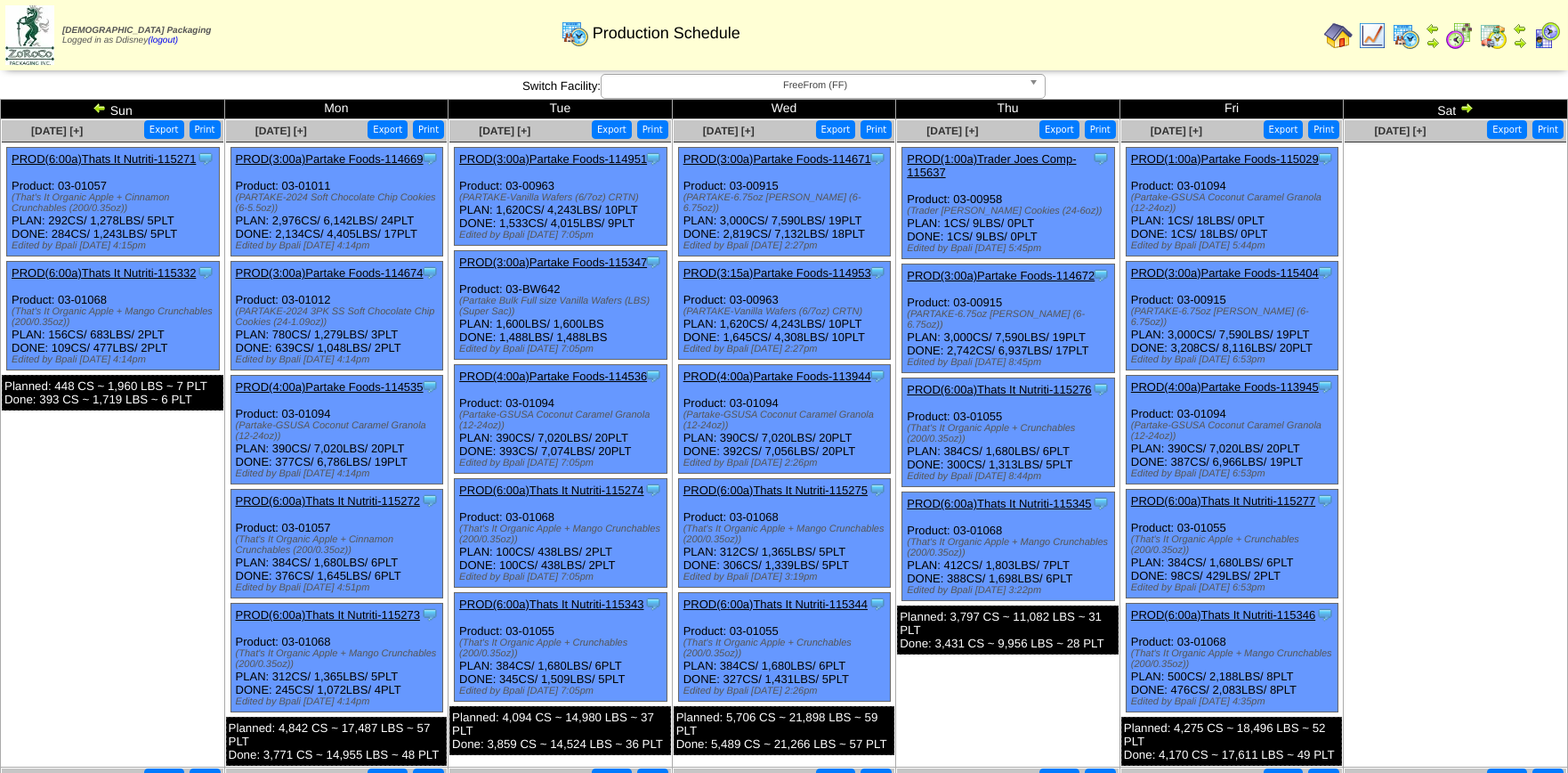
click at [1487, 220] on ul at bounding box center [1454, 276] width 221 height 267
click at [1457, 37] on img at bounding box center [1459, 36] width 28 height 28
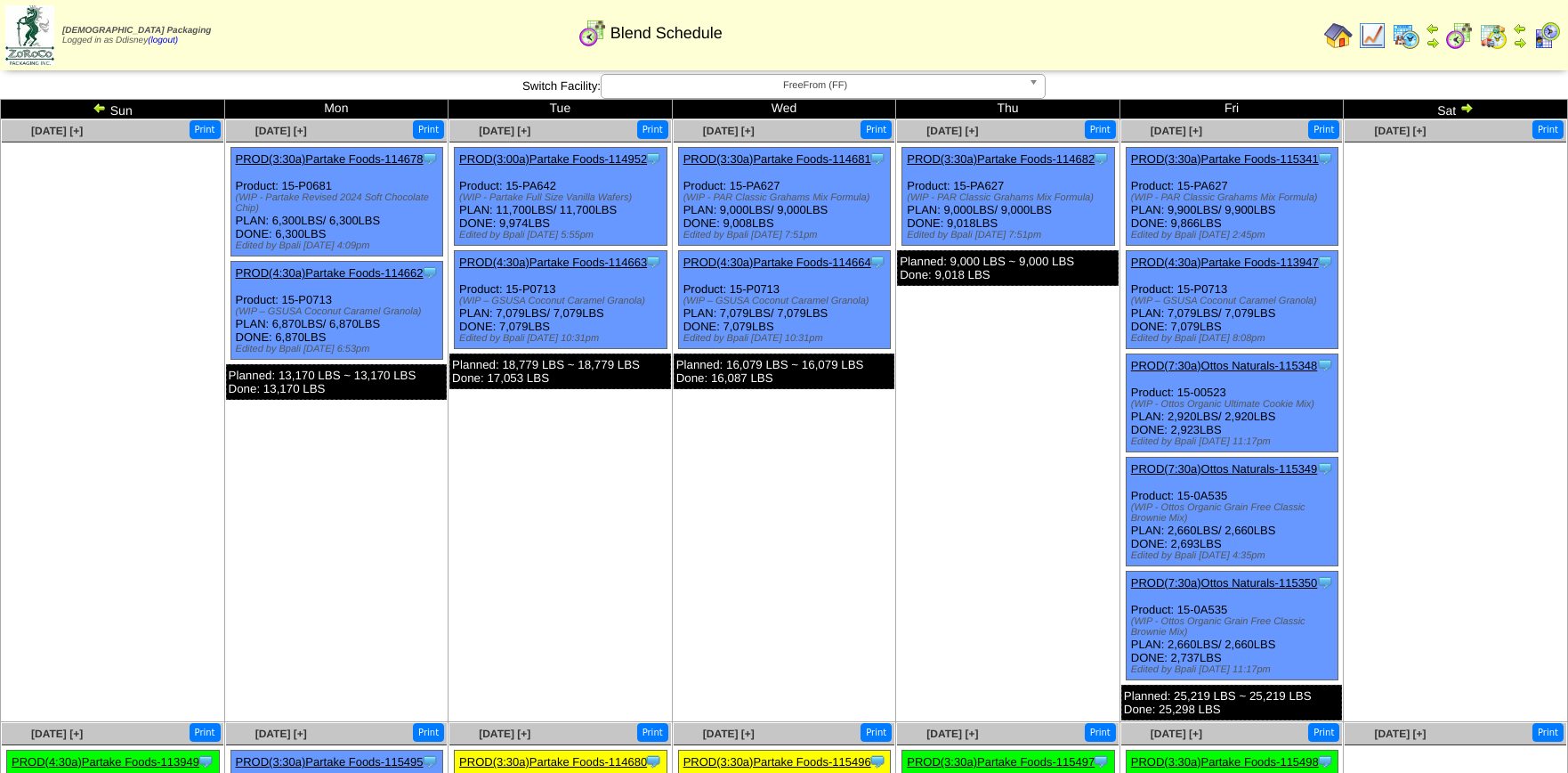
click at [1499, 33] on img at bounding box center [1493, 36] width 28 height 28
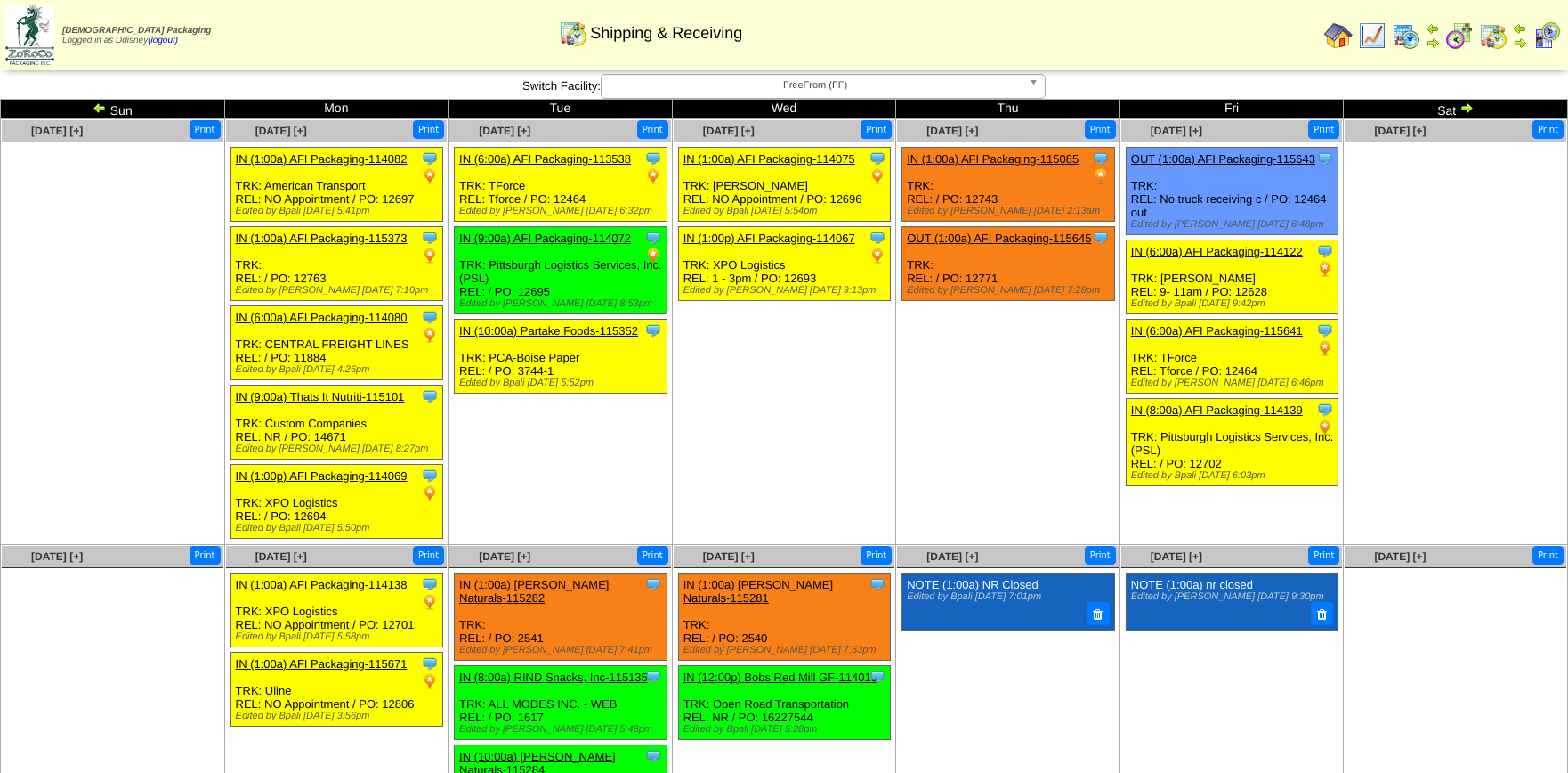
click at [1470, 106] on img at bounding box center [1465, 107] width 14 height 14
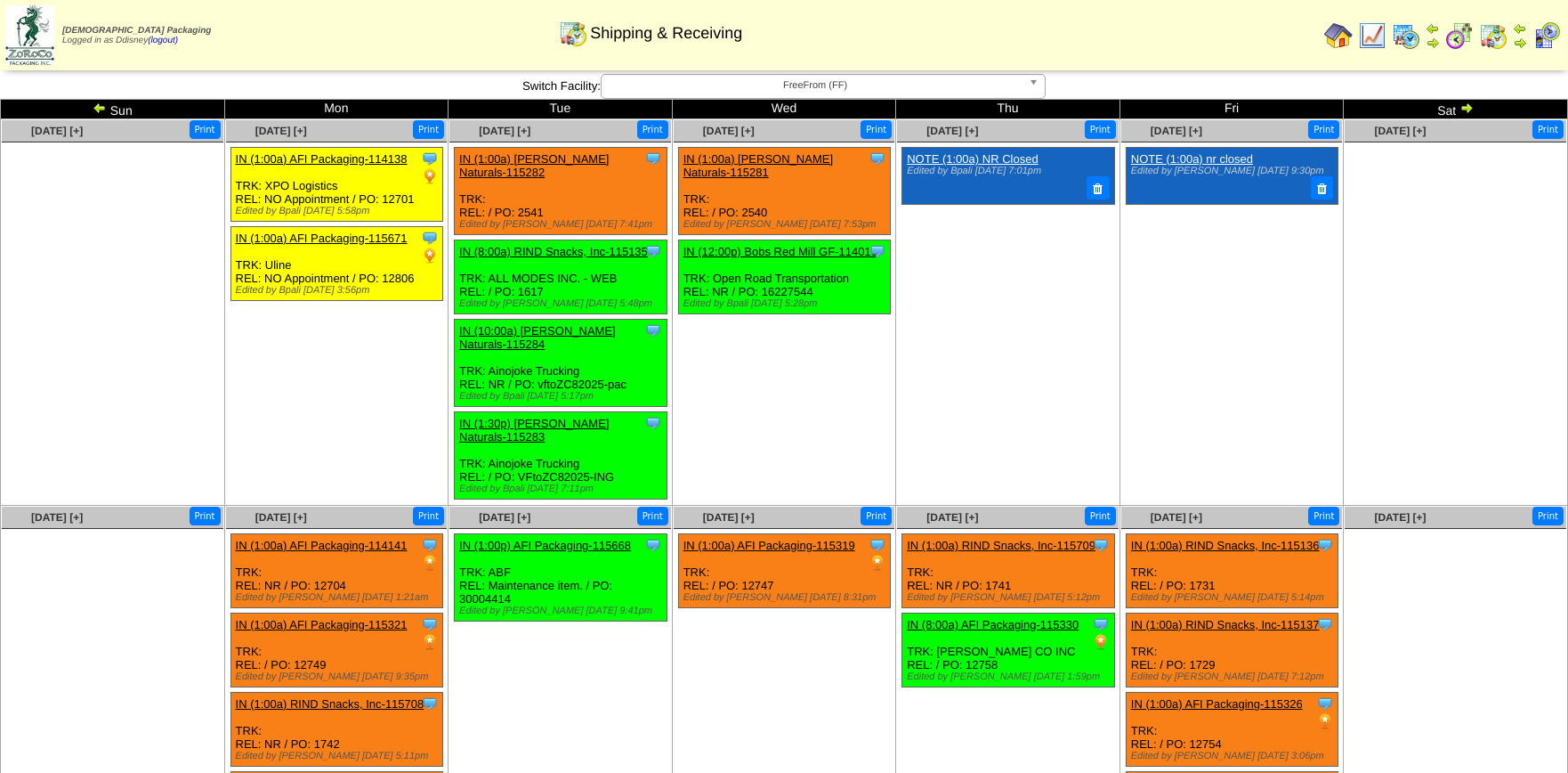
click at [1467, 105] on img at bounding box center [1465, 107] width 14 height 14
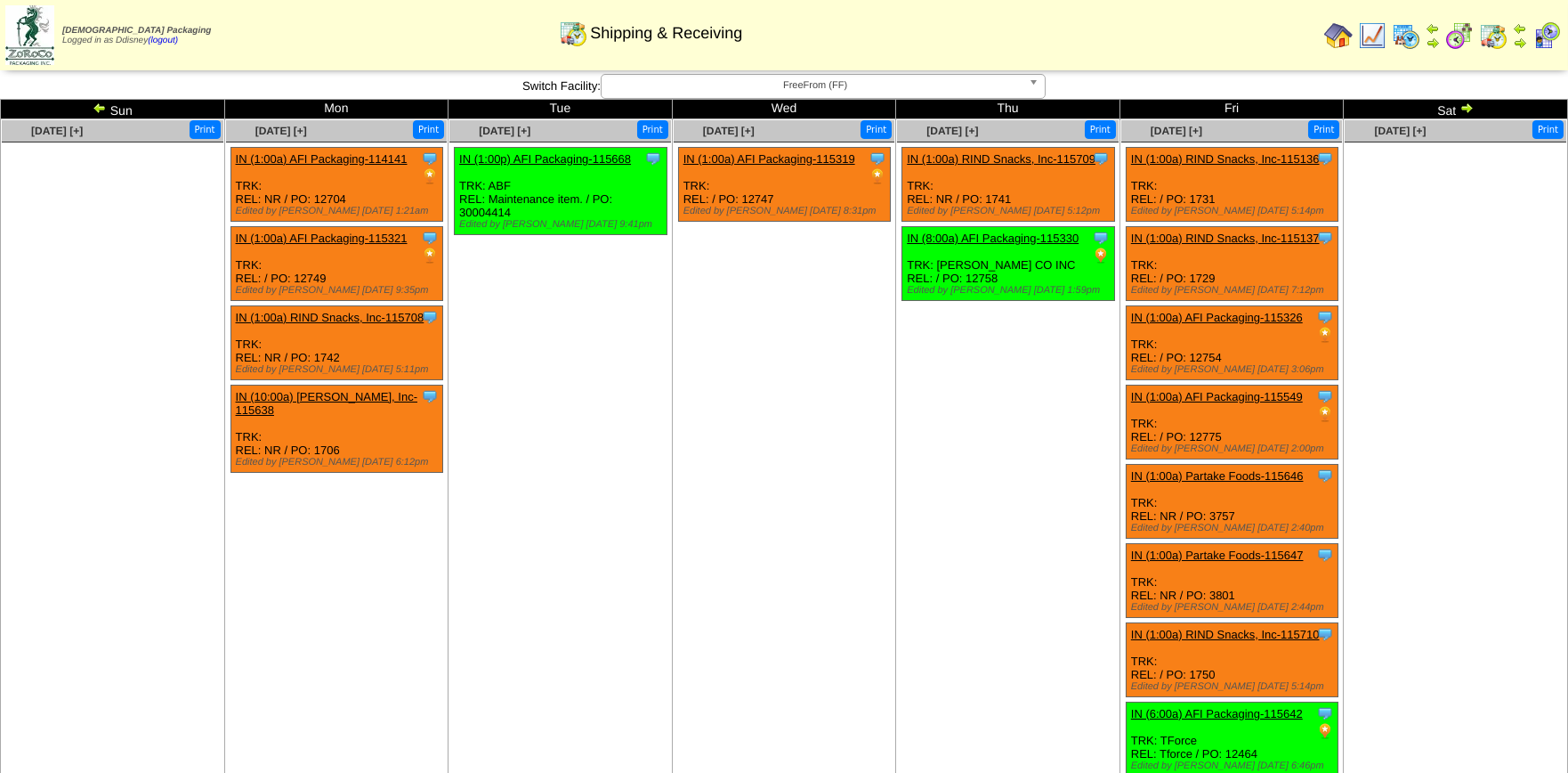
click at [921, 443] on td "[DATE] [+] Print Clone Item IN (1:00a) RIND Snacks, Inc-115709 RIND Snacks, Inc…" at bounding box center [1008, 451] width 224 height 663
click at [98, 105] on img at bounding box center [99, 107] width 14 height 14
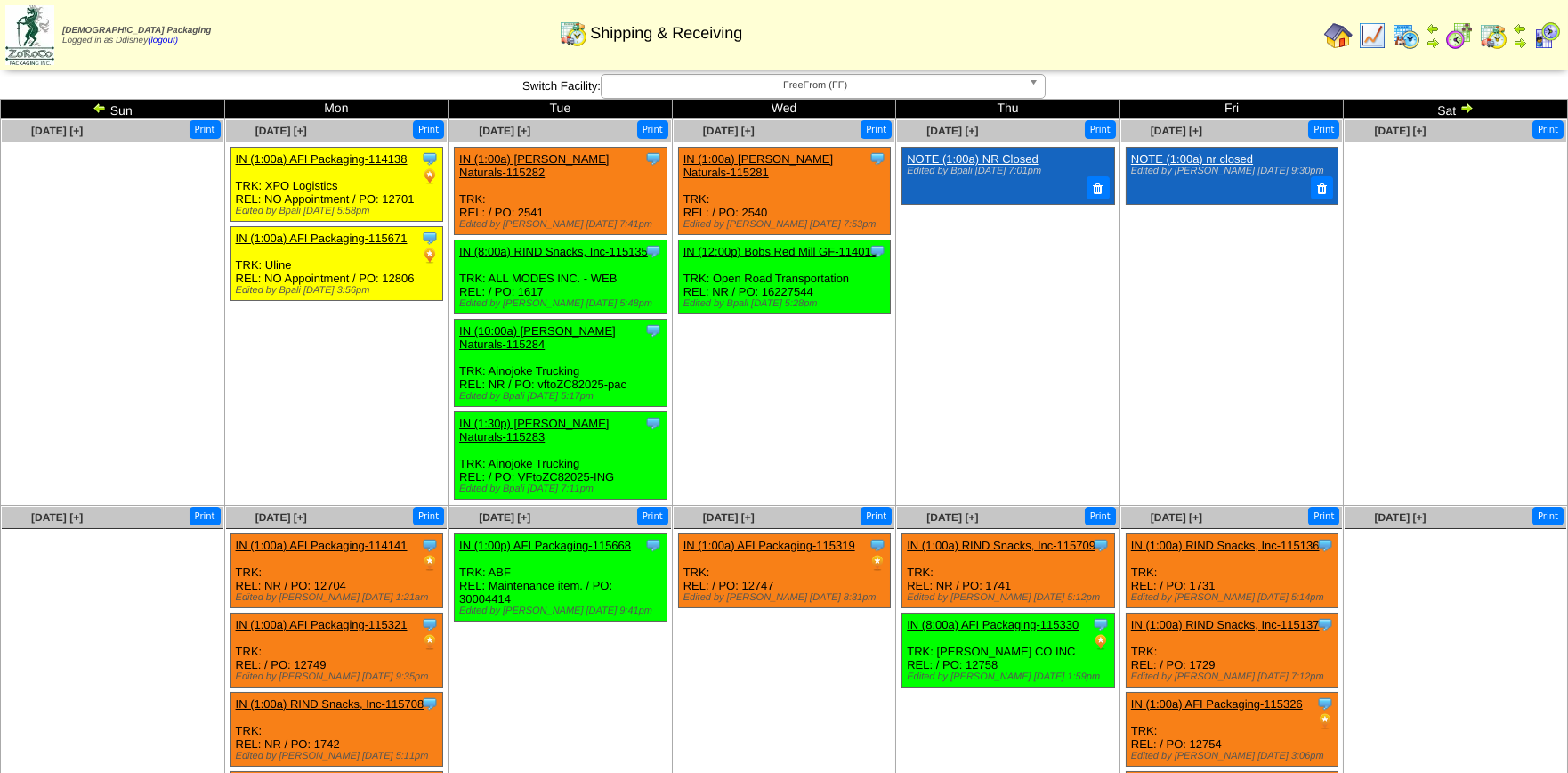
click at [1405, 38] on img at bounding box center [1406, 36] width 28 height 28
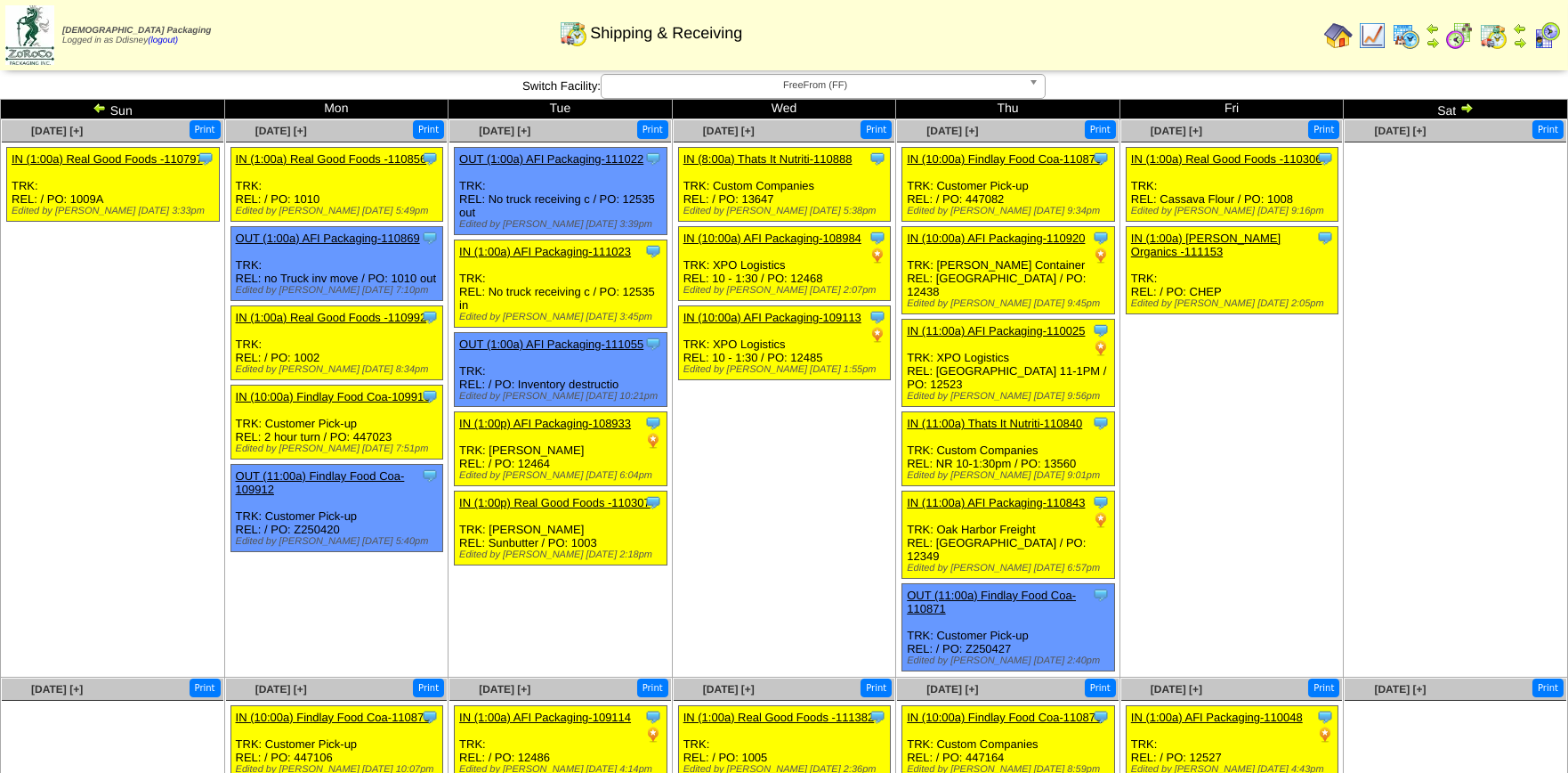
click at [1470, 107] on img at bounding box center [1465, 107] width 14 height 14
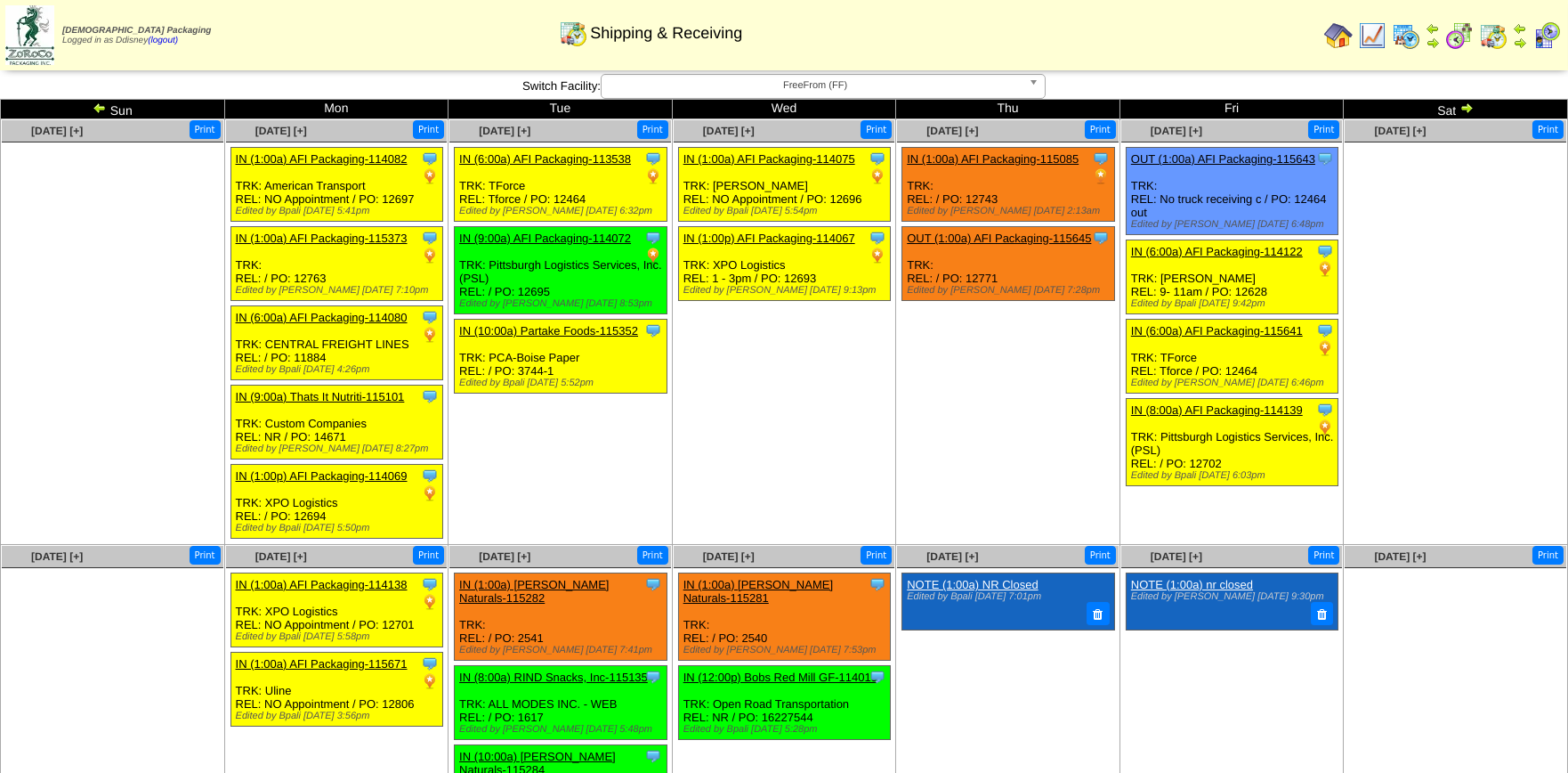
click at [968, 398] on ul "Clone Item IN (1:00a) AFI Packaging-115085 AFI Packaging ScheduleID: 115085 248…" at bounding box center [1007, 281] width 221 height 267
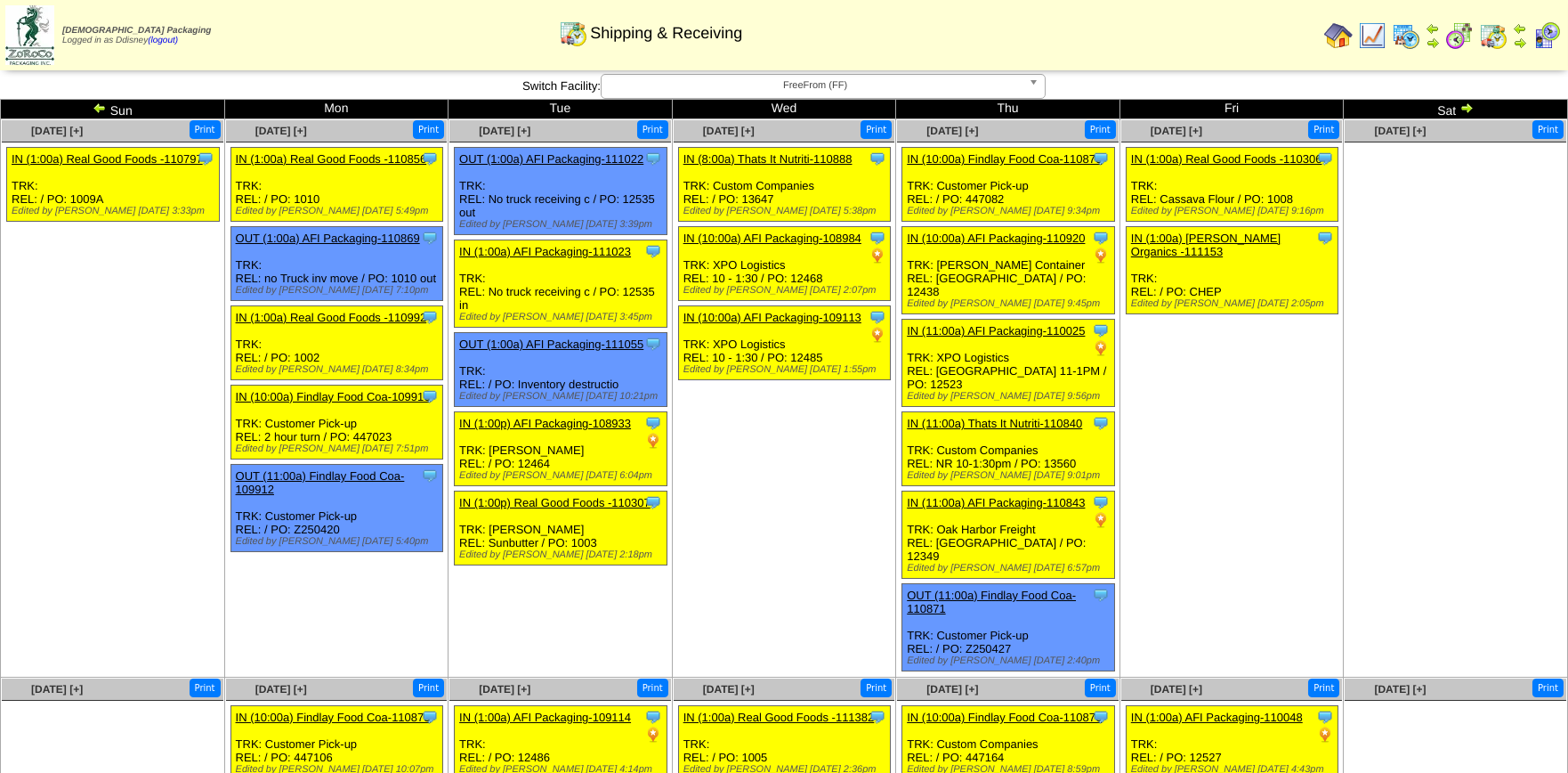
click at [787, 420] on td "[DATE] [+] Print Clone Item IN (8:00a) Thats It Nutriti-110888 Thats It Nutriti…" at bounding box center [784, 398] width 224 height 558
